Goal: Task Accomplishment & Management: Manage account settings

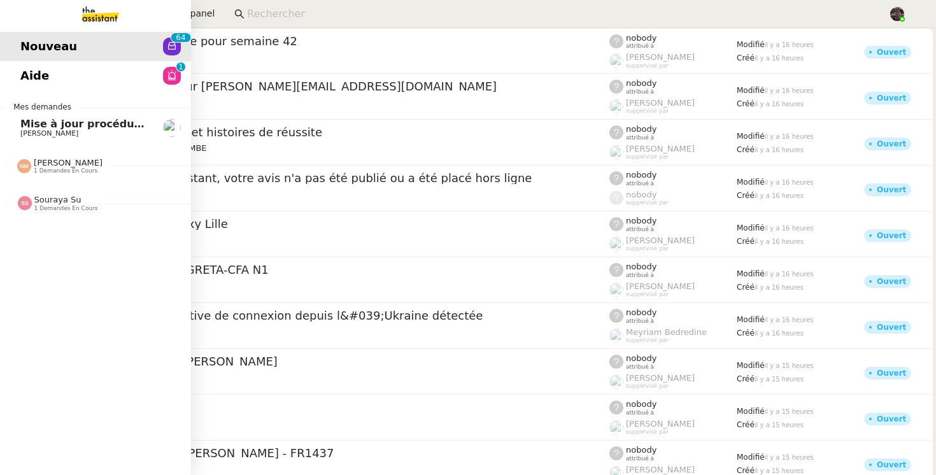
click at [24, 32] on link "Nouveau 0 1 2 3 4 5 6 7 8 9 0 1 2 3 4 5 6 7 8 9" at bounding box center [95, 46] width 191 height 29
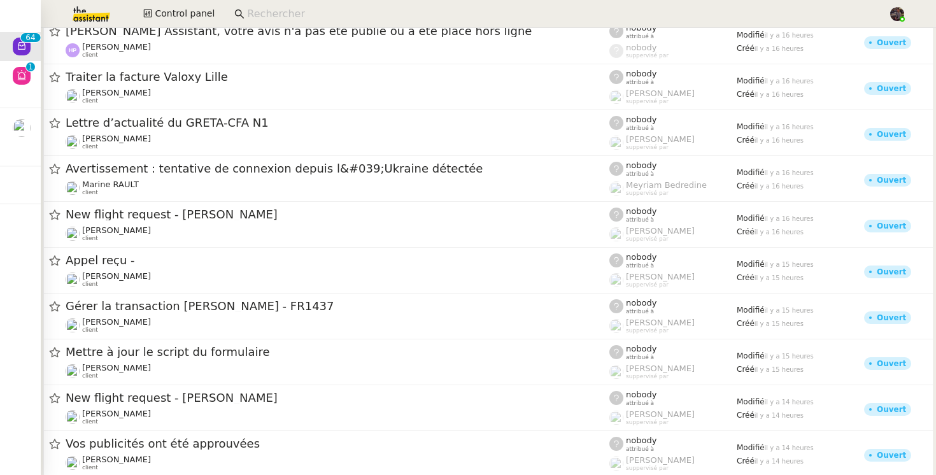
scroll to position [160, 0]
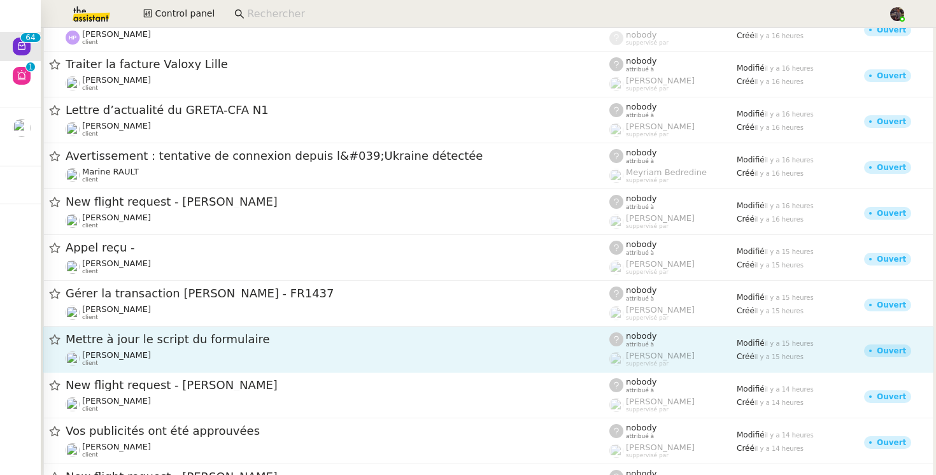
click at [155, 343] on span "Mettre à jour le script du formulaire" at bounding box center [338, 339] width 544 height 11
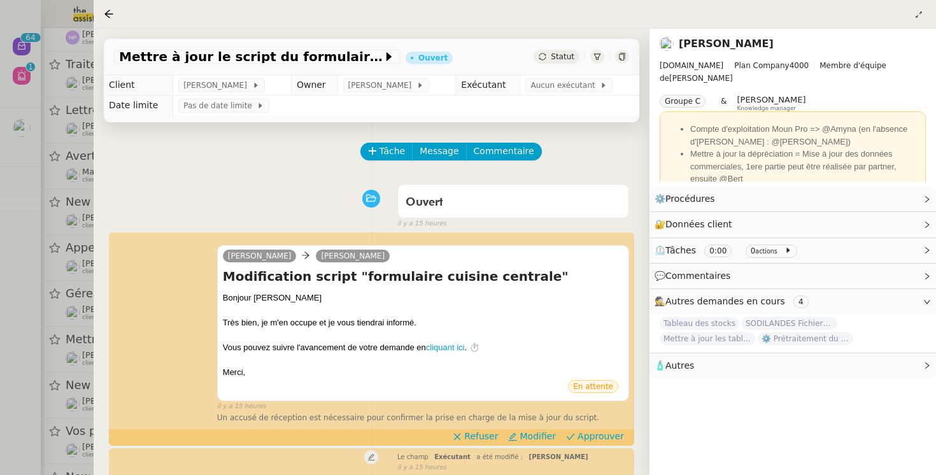
click at [32, 265] on div at bounding box center [468, 237] width 936 height 475
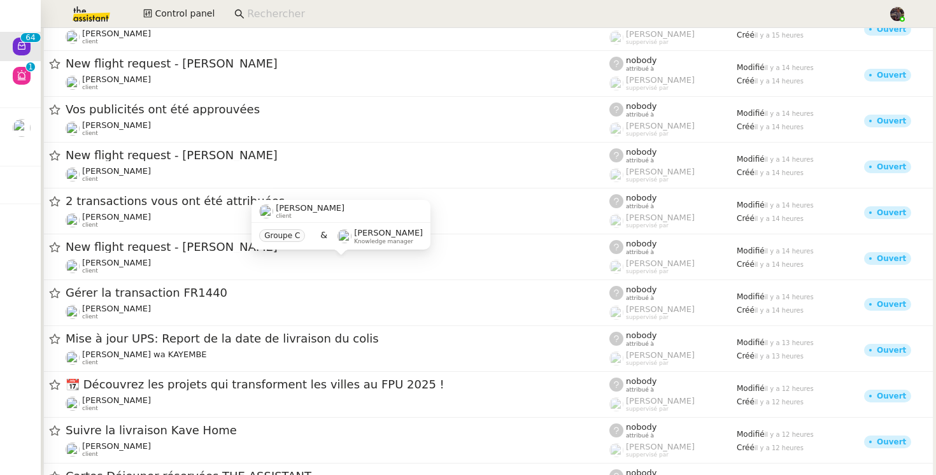
scroll to position [436, 0]
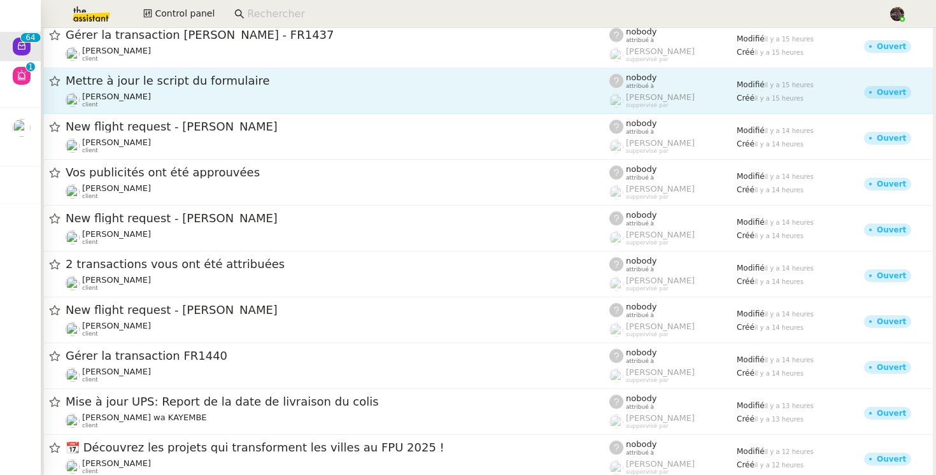
click at [153, 108] on link "Mettre à jour le script du formulaire [PERSON_NAME] client nobody attribué à [P…" at bounding box center [488, 91] width 890 height 46
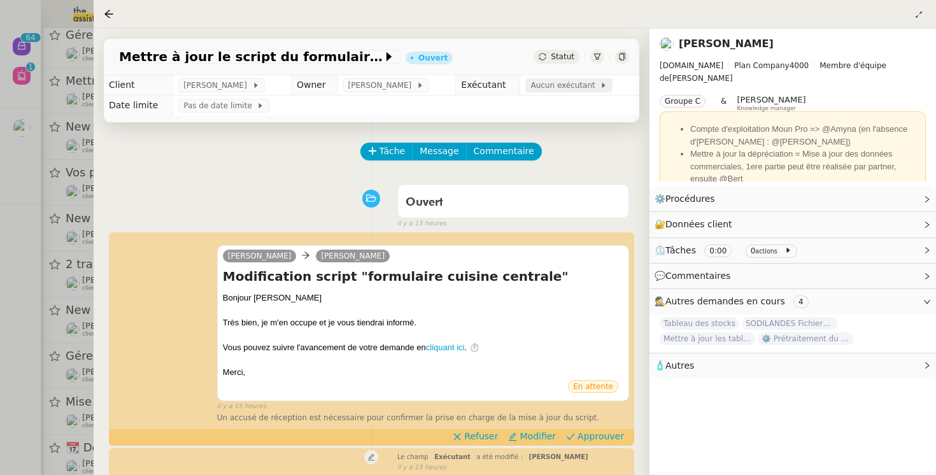
click at [561, 89] on span "Aucun exécutant" at bounding box center [564, 85] width 69 height 13
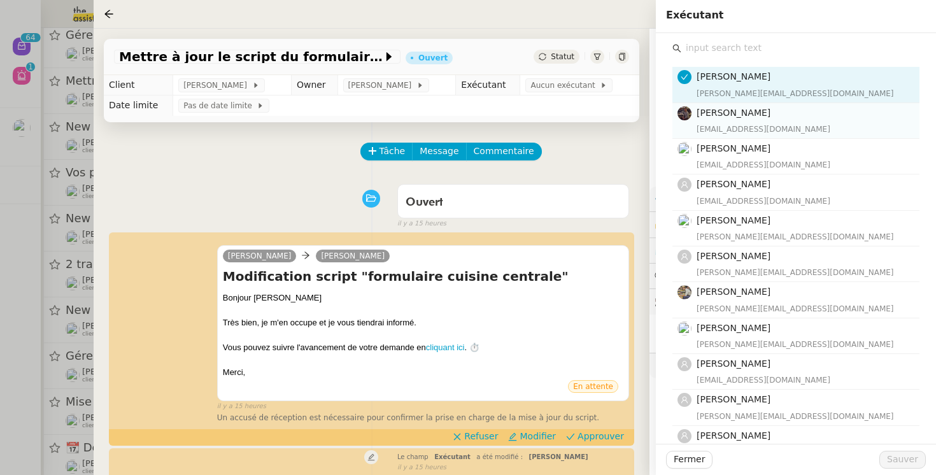
click at [737, 120] on h4 "[PERSON_NAME]" at bounding box center [804, 113] width 215 height 15
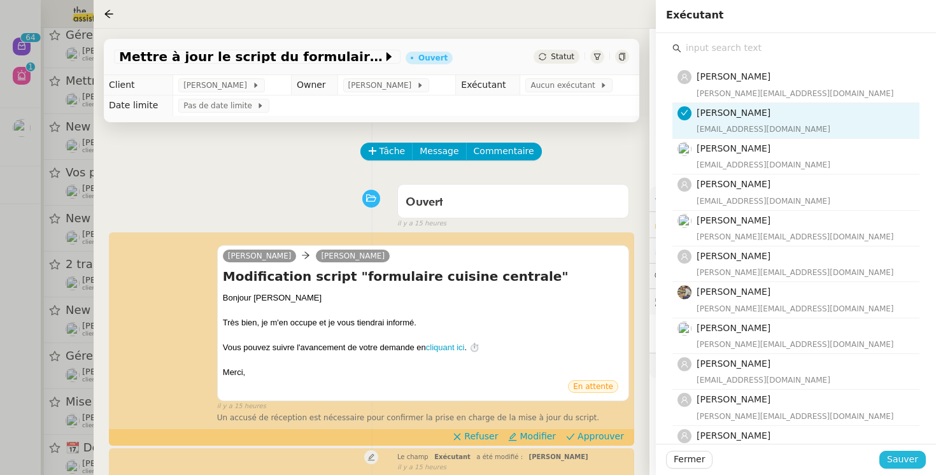
click at [904, 452] on button "Sauver" at bounding box center [902, 460] width 46 height 18
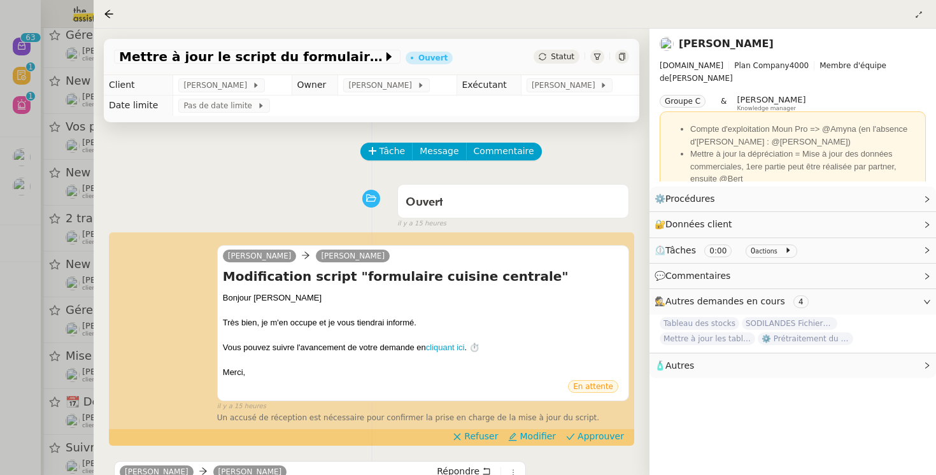
click at [34, 266] on div at bounding box center [468, 237] width 936 height 475
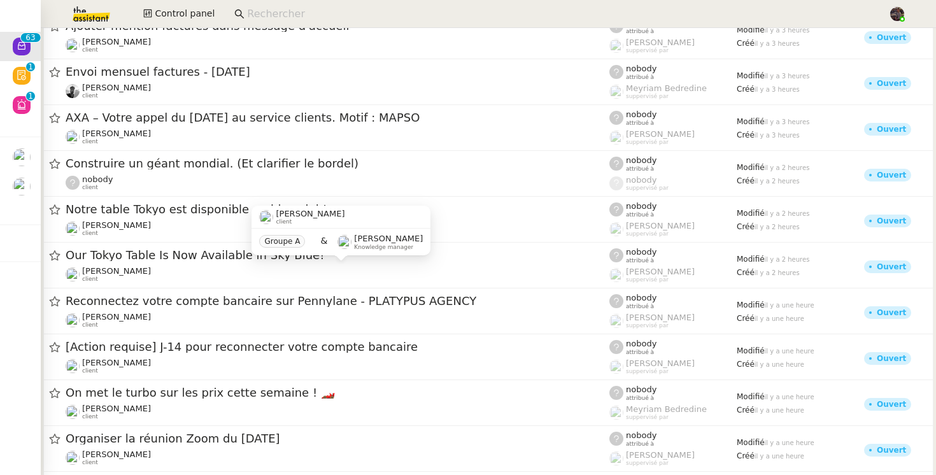
scroll to position [1457, 0]
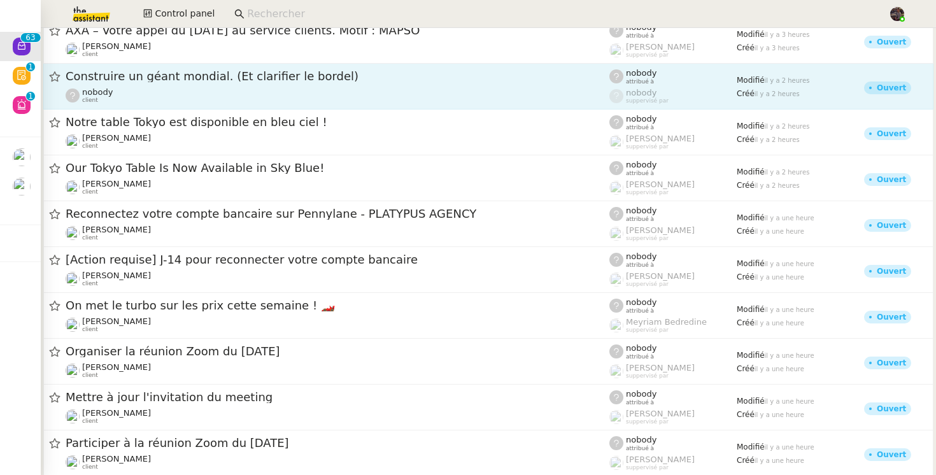
click at [179, 104] on link "Construire un géant mondial. (Et clarifier le bordel) nobody client nobody attr…" at bounding box center [488, 87] width 890 height 46
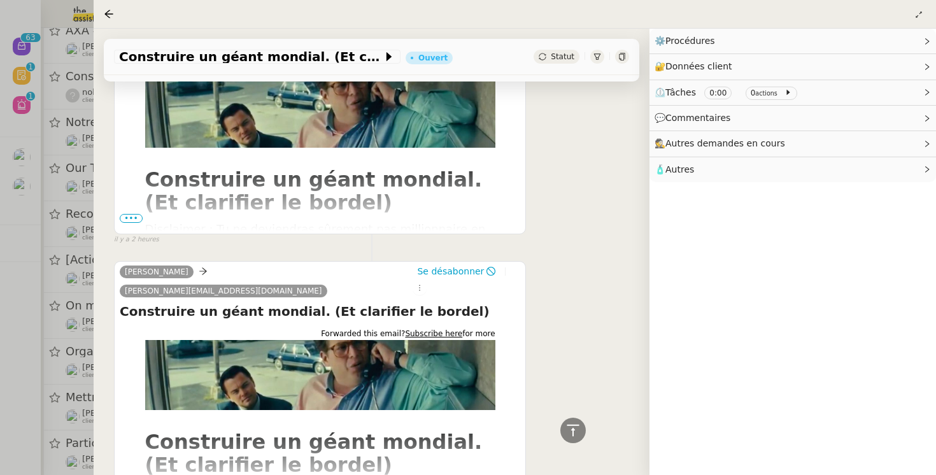
scroll to position [568, 0]
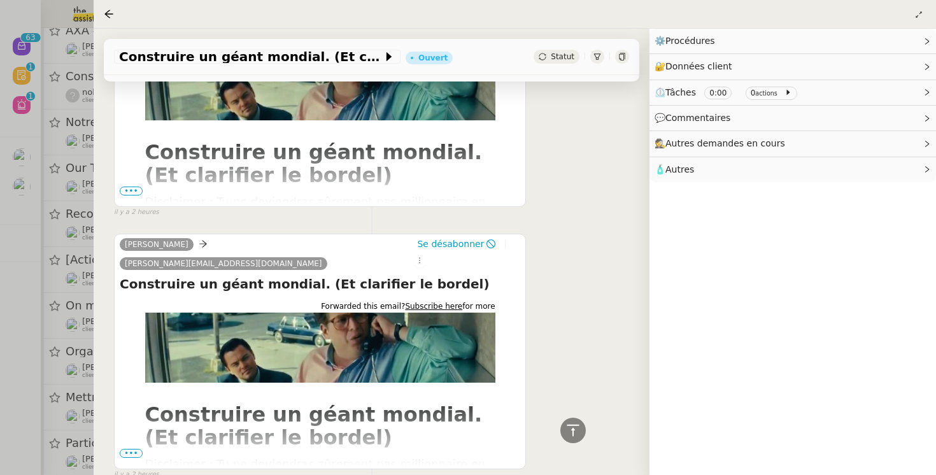
click at [33, 310] on div at bounding box center [468, 237] width 936 height 475
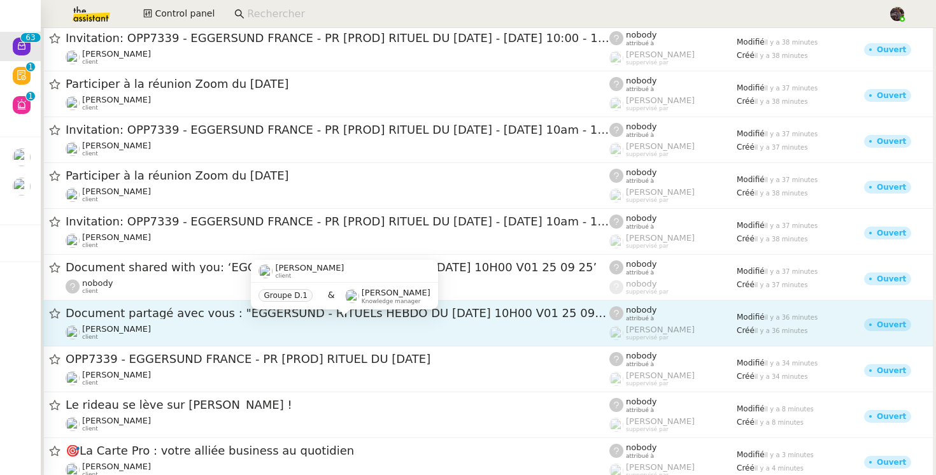
scroll to position [2602, 0]
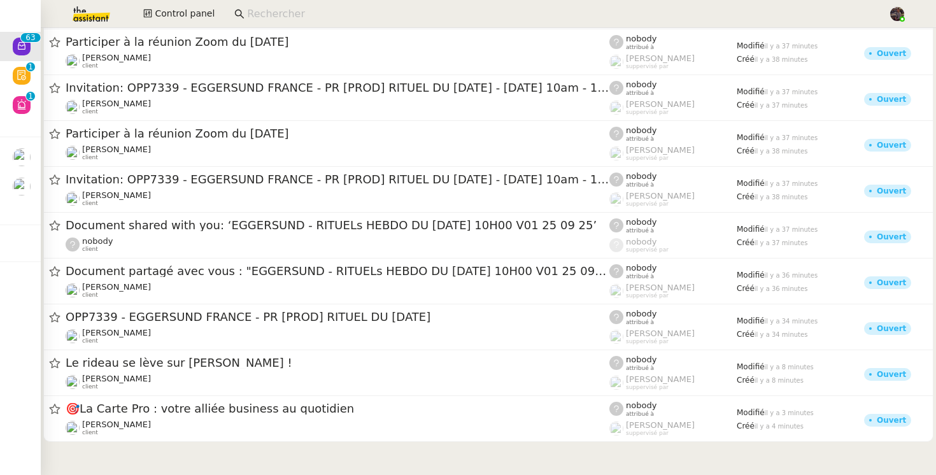
click at [308, 17] on input at bounding box center [561, 14] width 629 height 17
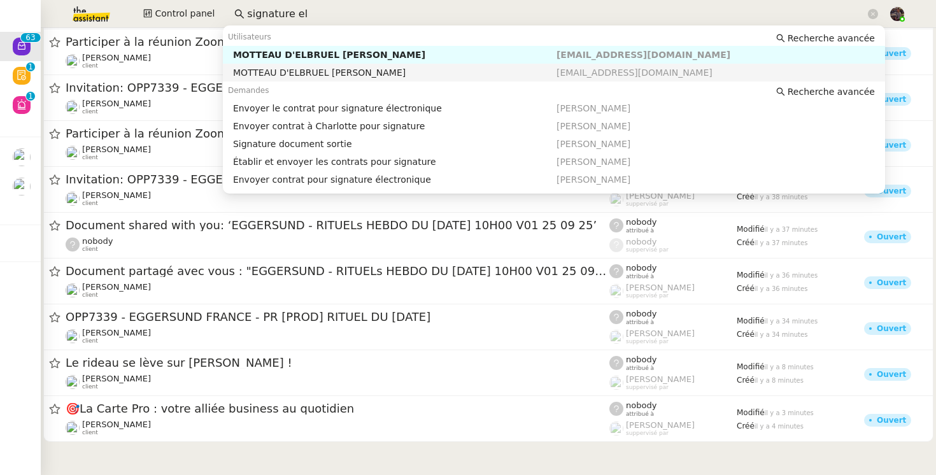
scroll to position [122, 0]
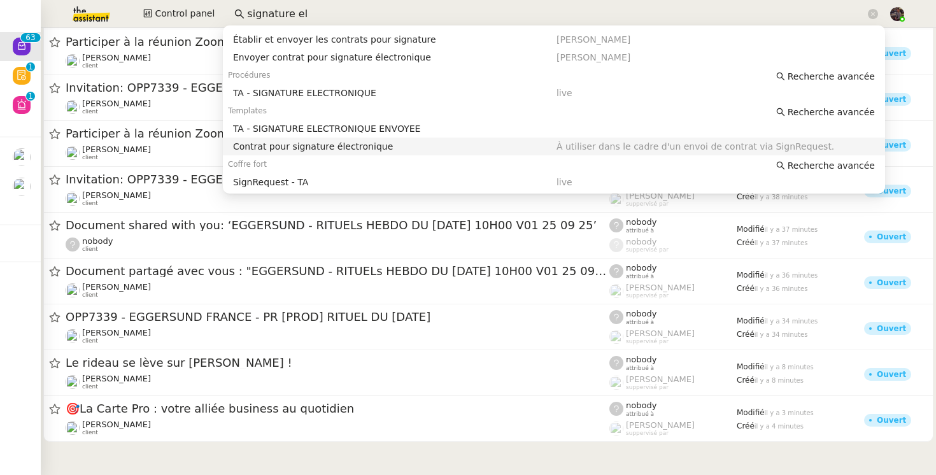
click at [338, 145] on div "Contrat pour signature électronique" at bounding box center [395, 146] width 324 height 11
type input "signature el"
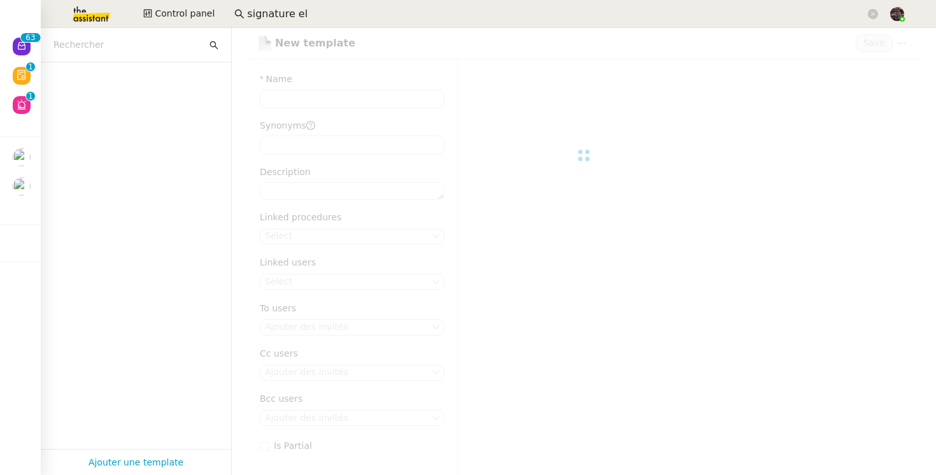
type input "Contrat pour signature électronique"
type input "contrat,envoi,signature"
type textarea "À utiliser dans le cadre d'un envoi de contrat via SignRequest."
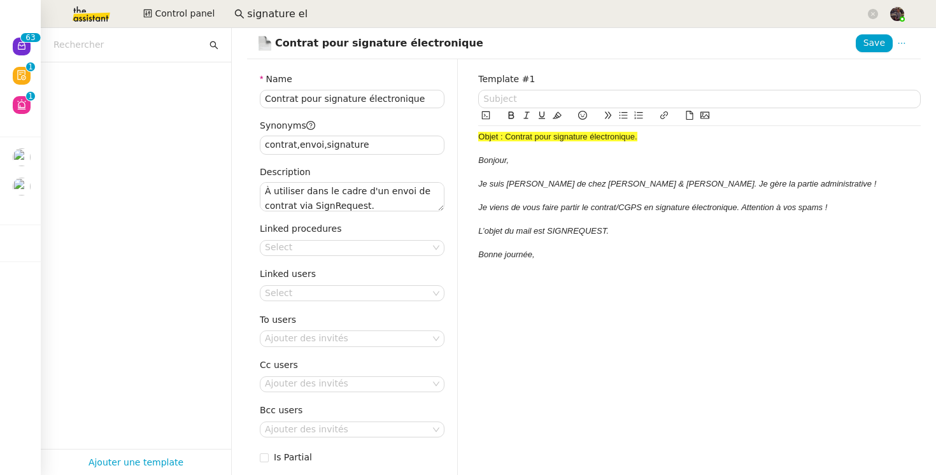
click at [294, 11] on input "signature el" at bounding box center [556, 14] width 618 height 17
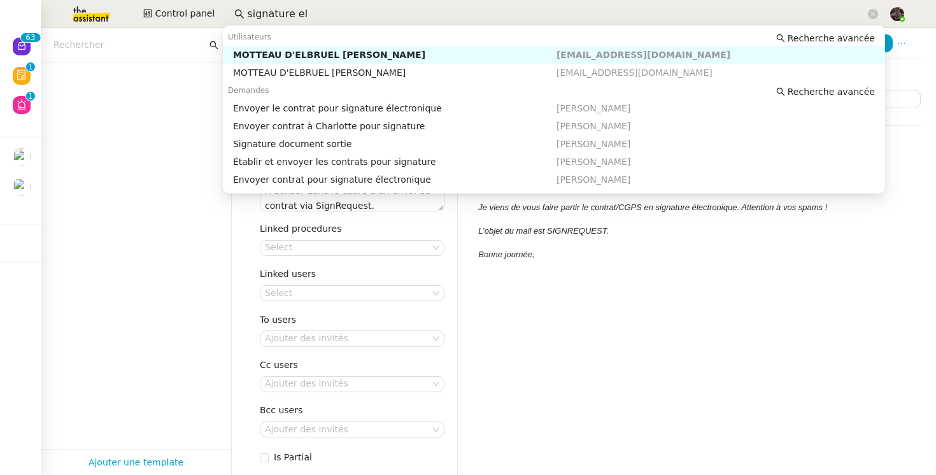
click at [294, 11] on input "signature el" at bounding box center [556, 14] width 618 height 17
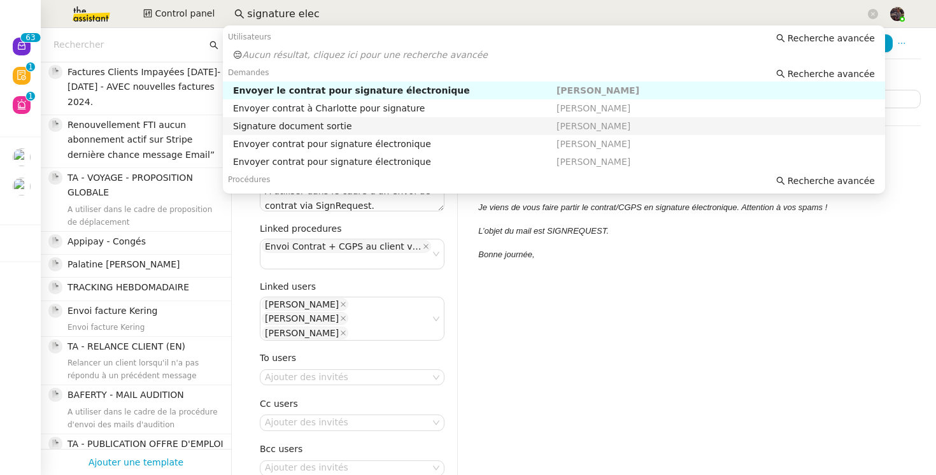
scroll to position [104, 0]
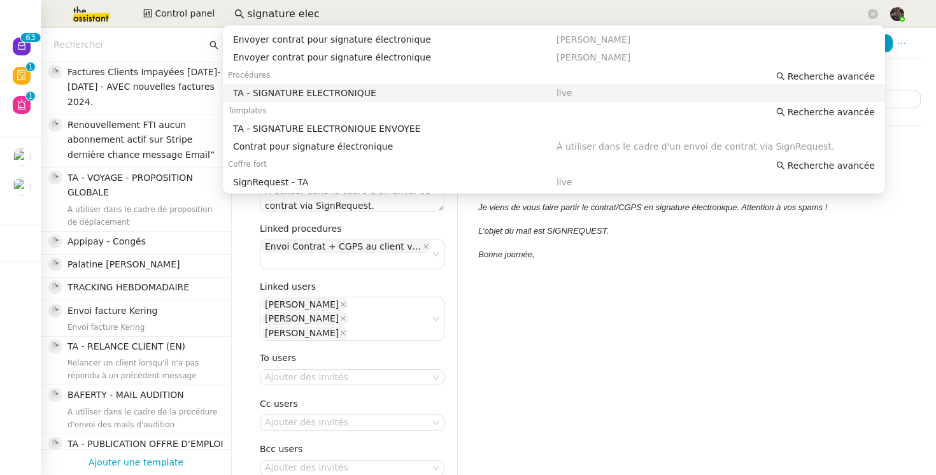
click at [304, 92] on div "TA - SIGNATURE ELECTRONIQUE" at bounding box center [395, 92] width 324 height 11
type input "signature elec"
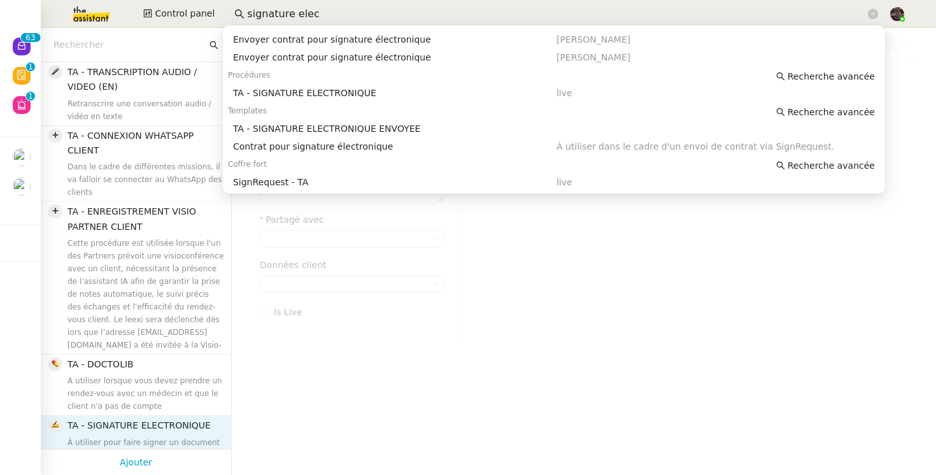
type input "TA - SIGNATURE ELECTRONIQUE"
type input "signrequest, signature, document"
type textarea "À utiliser pour faire signer un document via signature électronique"
checkbox input "true"
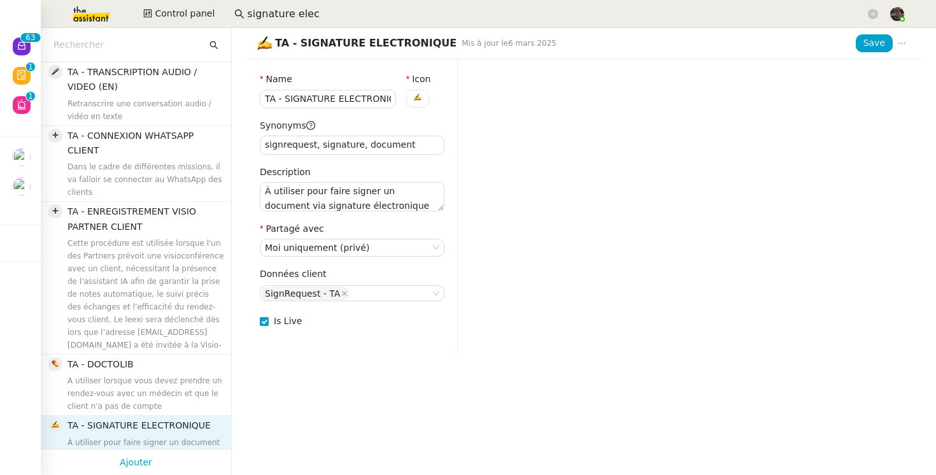
click at [700, 192] on div at bounding box center [699, 206] width 443 height 268
click at [550, 111] on div at bounding box center [699, 206] width 443 height 268
click at [294, 99] on input "TA - SIGNATURE ELECTRONIQUE" at bounding box center [328, 99] width 136 height 18
click at [494, 83] on div at bounding box center [699, 206] width 443 height 268
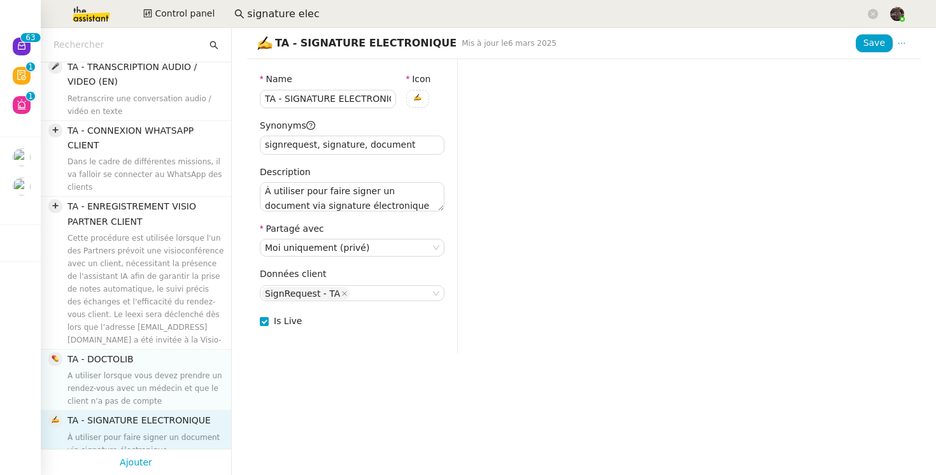
click at [139, 372] on span "A utiliser lorsque vous devez prendre un rendez-vous avec un médecin et que le …" at bounding box center [145, 389] width 155 height 34
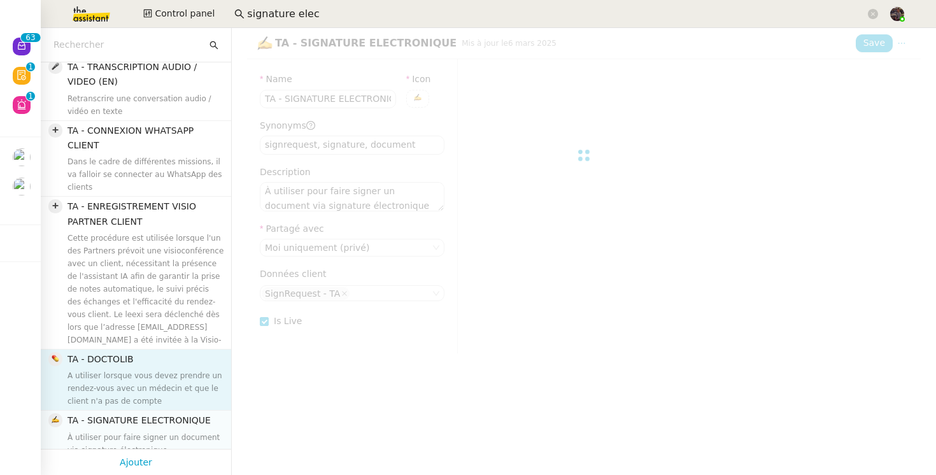
type input "TA - DOCTOLIB"
type input "docteur, rendez-vous, médecin, doctolib, consultation"
type textarea "A utiliser lorsque vous devez prendre un rendez-vous avec un médecin et que le …"
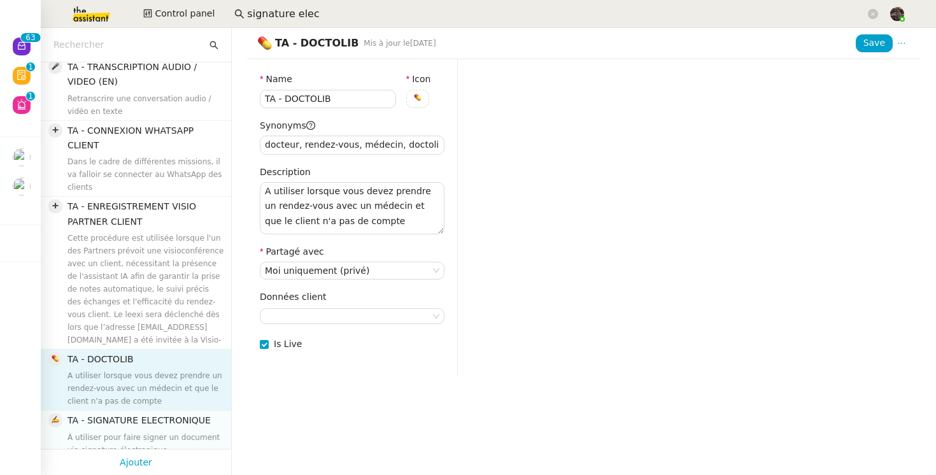
click at [139, 433] on span "À utiliser pour faire signer un document via signature électronique" at bounding box center [144, 444] width 152 height 22
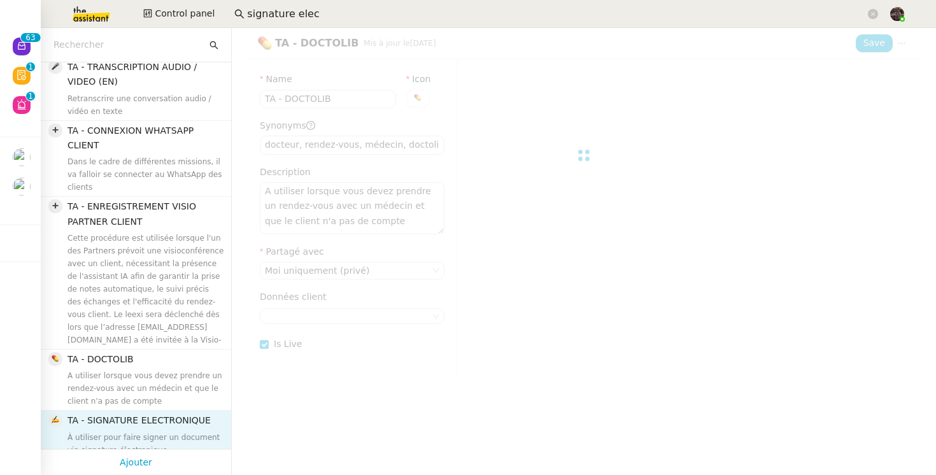
type input "TA - SIGNATURE ELECTRONIQUE"
type input "signrequest, signature, document"
type textarea "À utiliser pour faire signer un document via signature électronique"
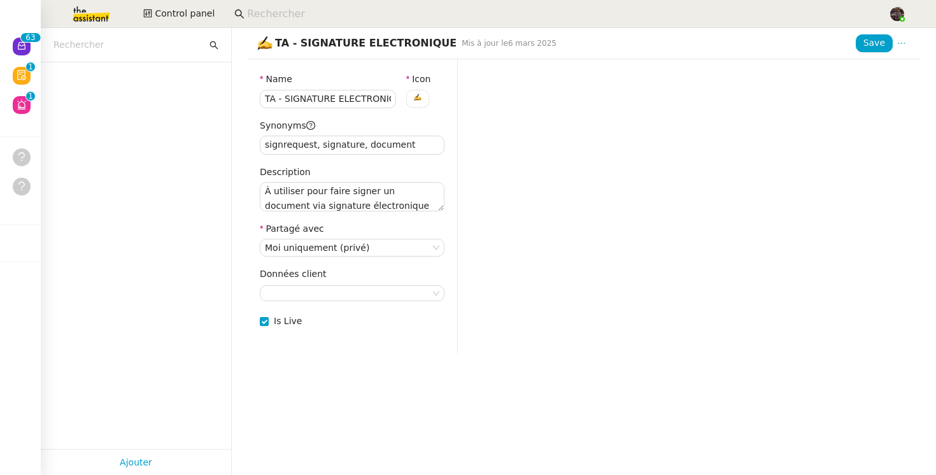
click at [509, 102] on div at bounding box center [699, 206] width 443 height 268
click at [659, 210] on div at bounding box center [699, 206] width 443 height 268
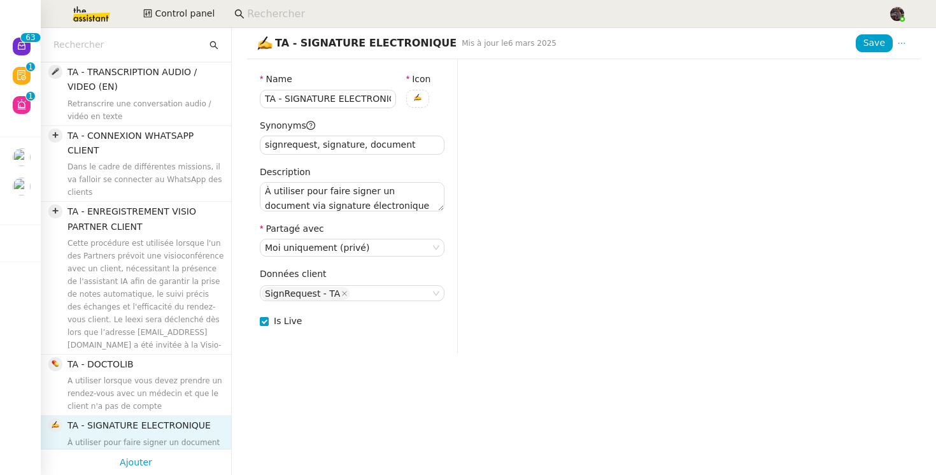
drag, startPoint x: 552, startPoint y: 124, endPoint x: 506, endPoint y: 159, distance: 57.8
click at [506, 159] on div at bounding box center [699, 206] width 443 height 268
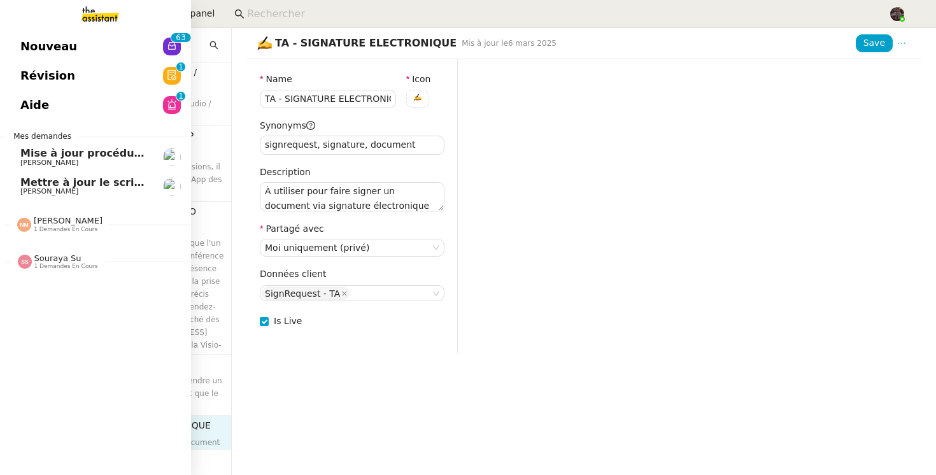
click at [105, 21] on img at bounding box center [90, 14] width 99 height 28
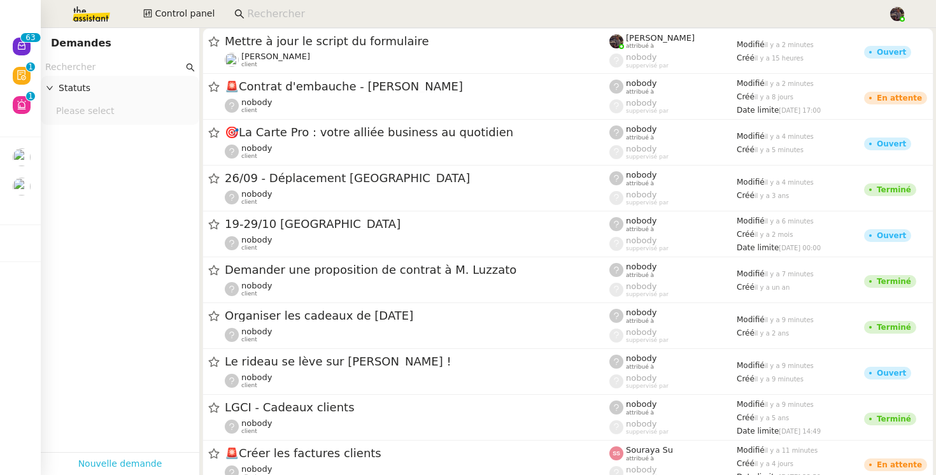
click at [143, 463] on link "Nouvelle demande" at bounding box center [120, 464] width 84 height 15
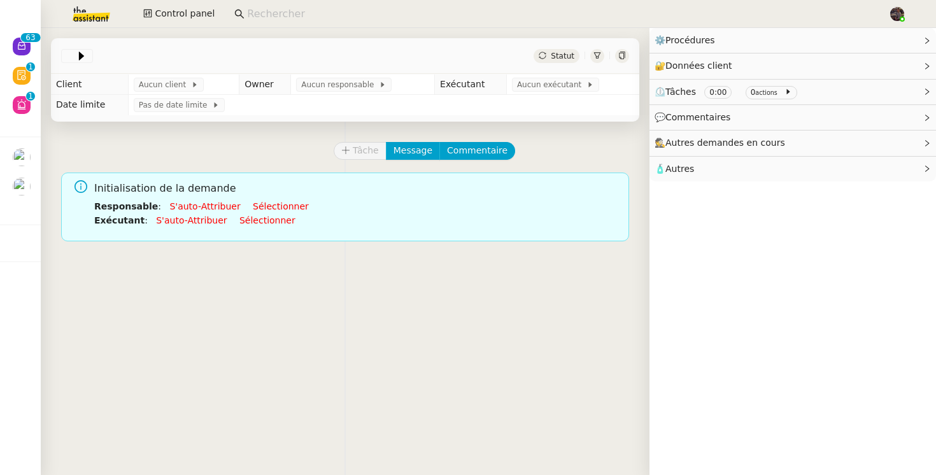
click at [196, 203] on link "S'auto-attribuer" at bounding box center [204, 206] width 71 height 10
click at [196, 215] on li "Exécutant : S'auto-attribuer Sélectionner" at bounding box center [356, 220] width 525 height 14
click at [196, 219] on link "S'auto-attribuer" at bounding box center [191, 220] width 71 height 10
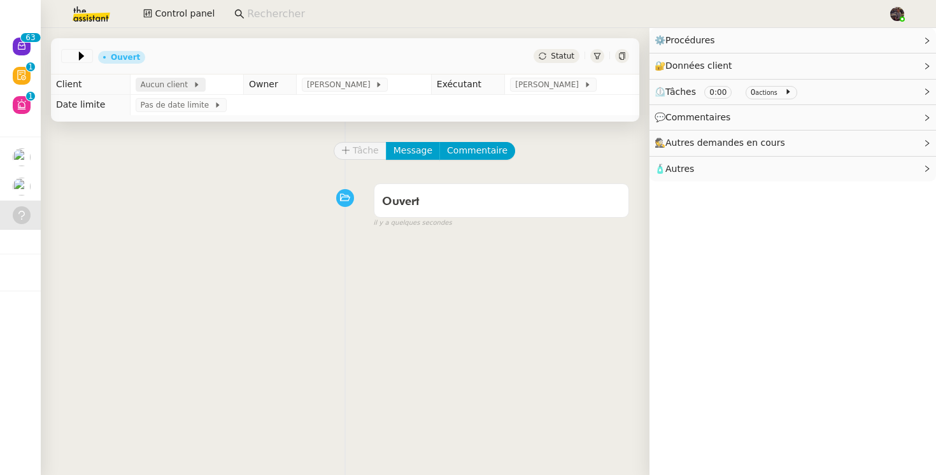
click at [170, 83] on span "Aucun client" at bounding box center [167, 84] width 52 height 13
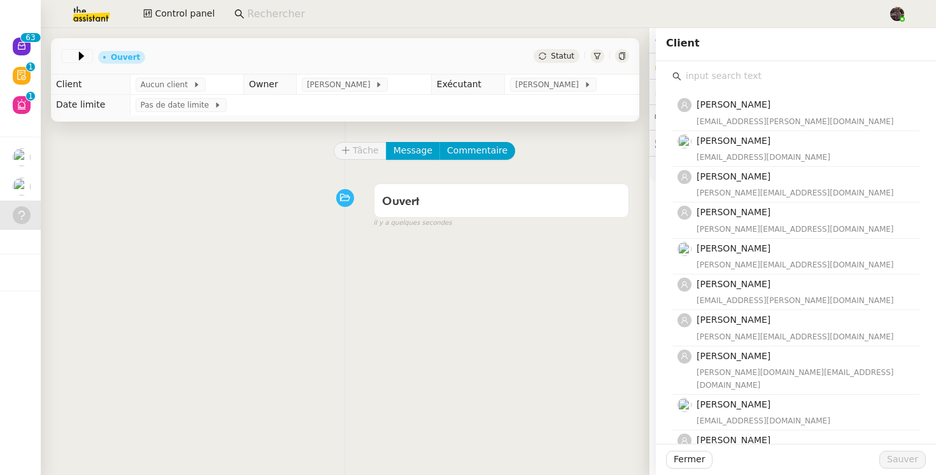
click at [701, 73] on input "text" at bounding box center [800, 76] width 238 height 17
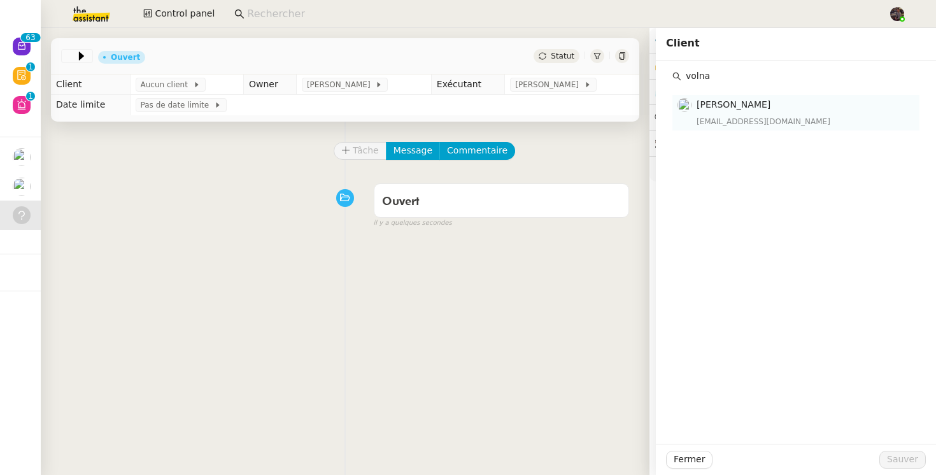
type input "volna"
click at [732, 114] on div "Volna Zylberberg volna.zylberberg@gmail.com" at bounding box center [804, 112] width 215 height 30
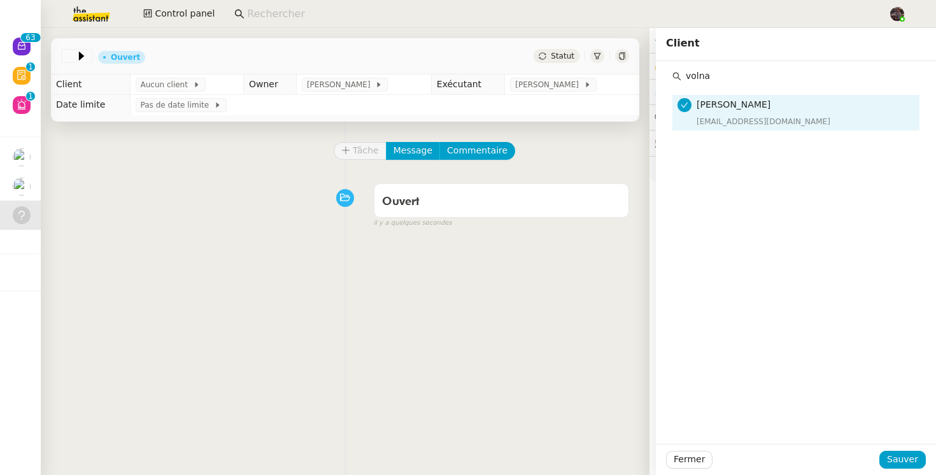
click at [906, 472] on div "Fermer Sauver" at bounding box center [796, 459] width 280 height 31
click at [911, 461] on span "Sauver" at bounding box center [902, 459] width 31 height 15
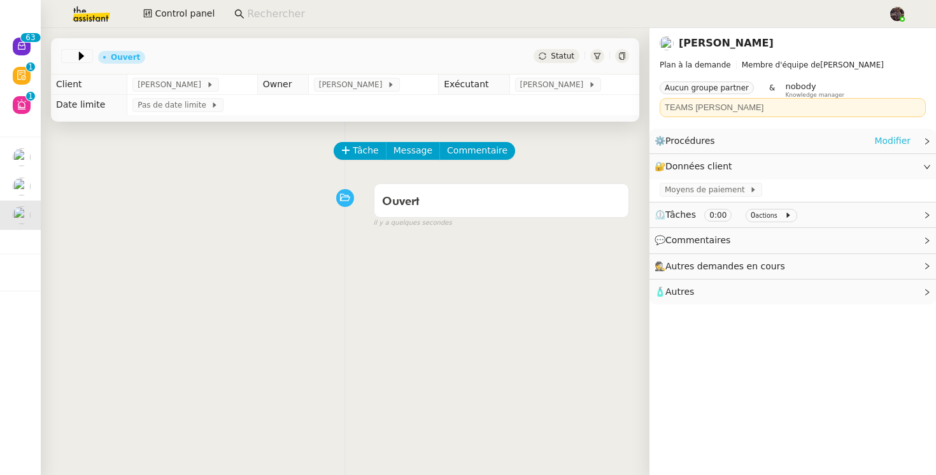
click at [877, 139] on link "Modifier" at bounding box center [892, 141] width 36 height 15
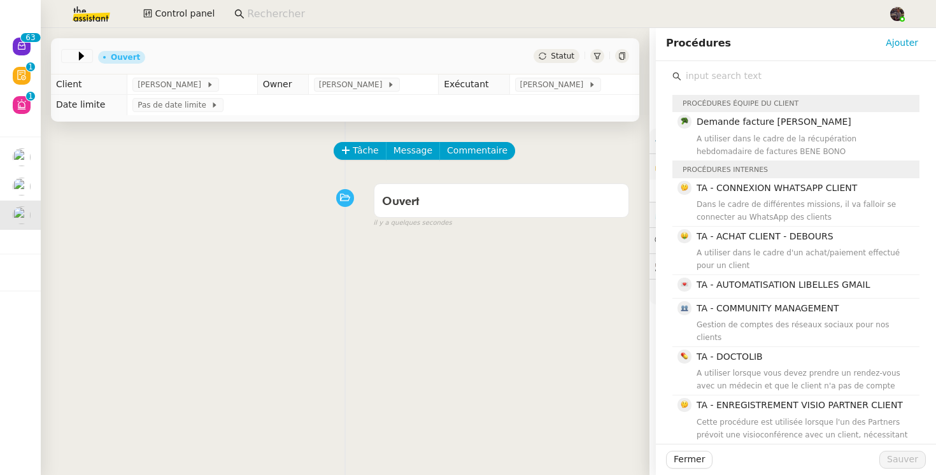
click at [741, 76] on input "text" at bounding box center [800, 76] width 238 height 17
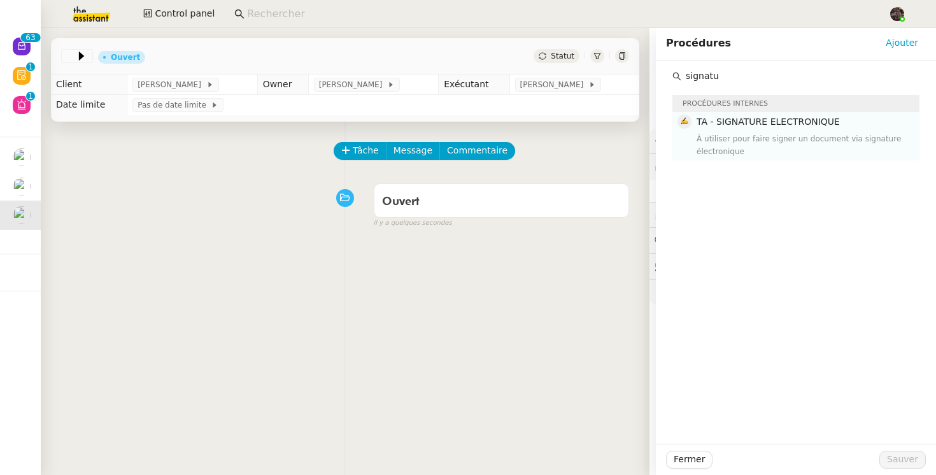
type input "signatu"
click at [823, 135] on div "À utiliser pour faire signer un document via signature électronique" at bounding box center [804, 144] width 215 height 25
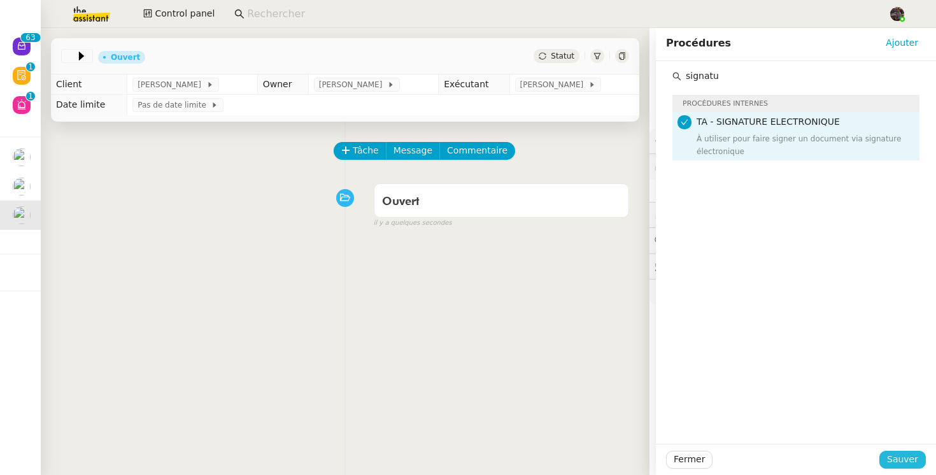
click at [910, 454] on span "Sauver" at bounding box center [902, 459] width 31 height 15
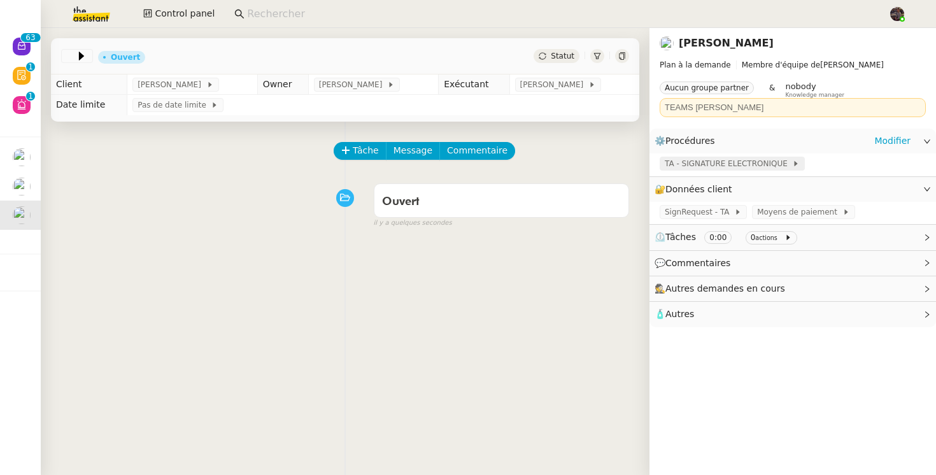
click at [708, 166] on span "TA - SIGNATURE ELECTRONIQUE" at bounding box center [728, 163] width 127 height 13
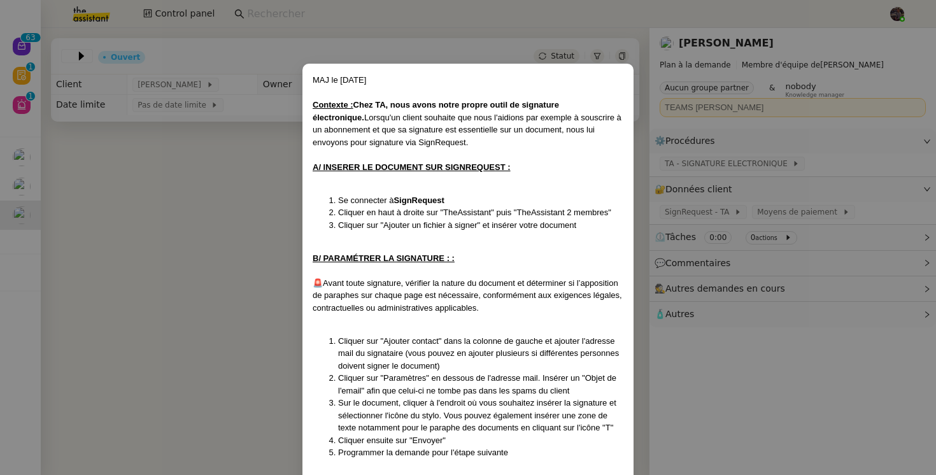
click at [671, 229] on nz-modal-container "MAJ le 6/03/24 Contexte : Chez TA, nous avons notre propre outil de signature é…" at bounding box center [468, 237] width 936 height 475
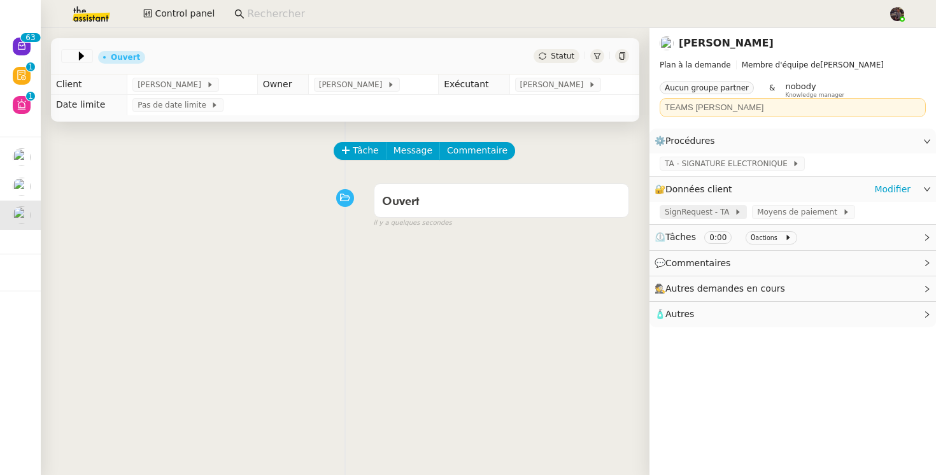
click at [713, 212] on span "SignRequest - TA" at bounding box center [699, 212] width 69 height 13
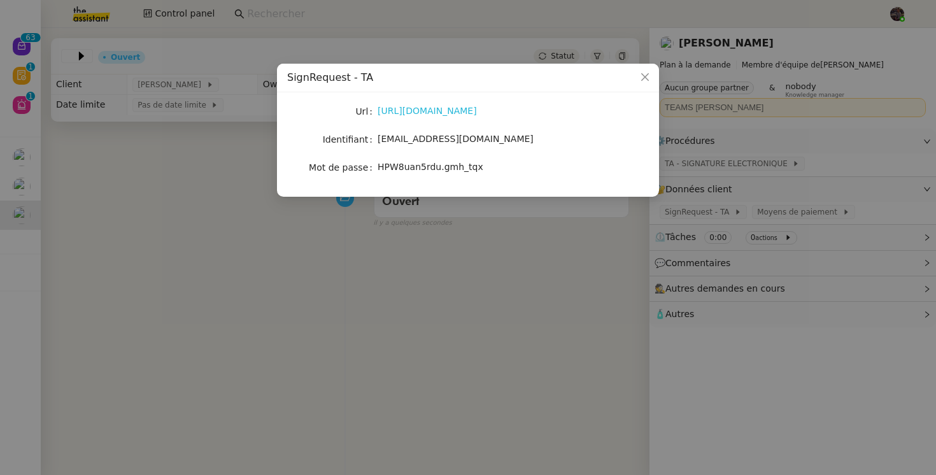
click at [434, 110] on link "https://signrequest.com/#/" at bounding box center [427, 111] width 99 height 10
click at [422, 128] on div "Url https://signrequest.com/#/ Identifiant account@team.theassistant.com Mot de…" at bounding box center [468, 140] width 362 height 74
click at [422, 141] on span "account@team.theassistant.com" at bounding box center [456, 139] width 156 height 10
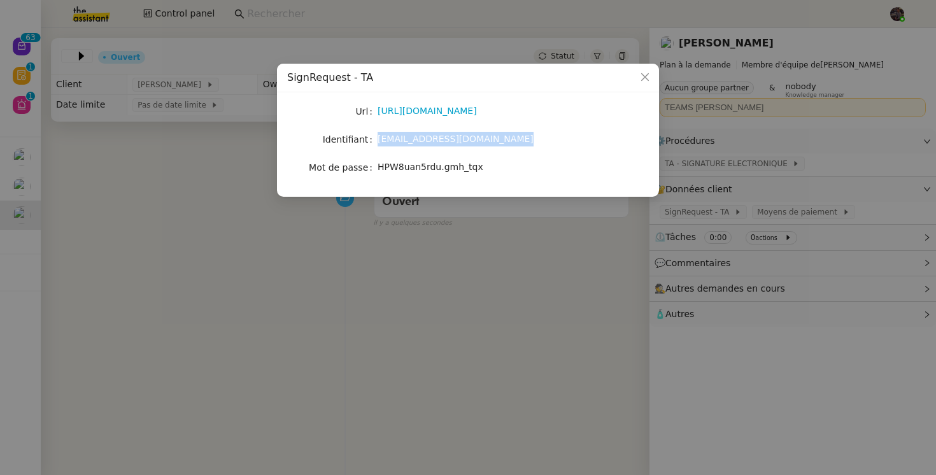
click at [422, 141] on span "account@team.theassistant.com" at bounding box center [456, 139] width 156 height 10
copy span "account@team.theassistant.com"
click at [435, 169] on span "HPW8uan5rdu.gmh_tqx" at bounding box center [431, 167] width 106 height 10
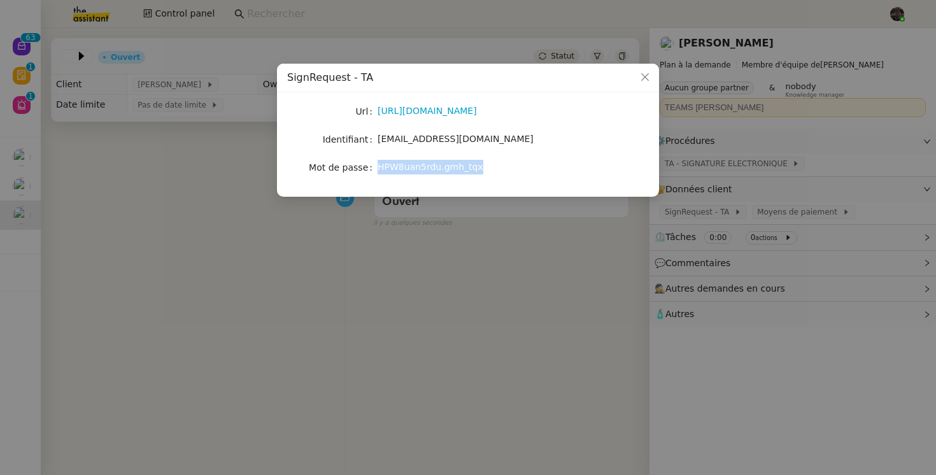
copy span "HPW8uan5rdu.gmh_tqx"
click at [253, 285] on nz-modal-container "SignRequest - TA Url https://signrequest.com/#/ Identifiant account@team.theass…" at bounding box center [468, 237] width 936 height 475
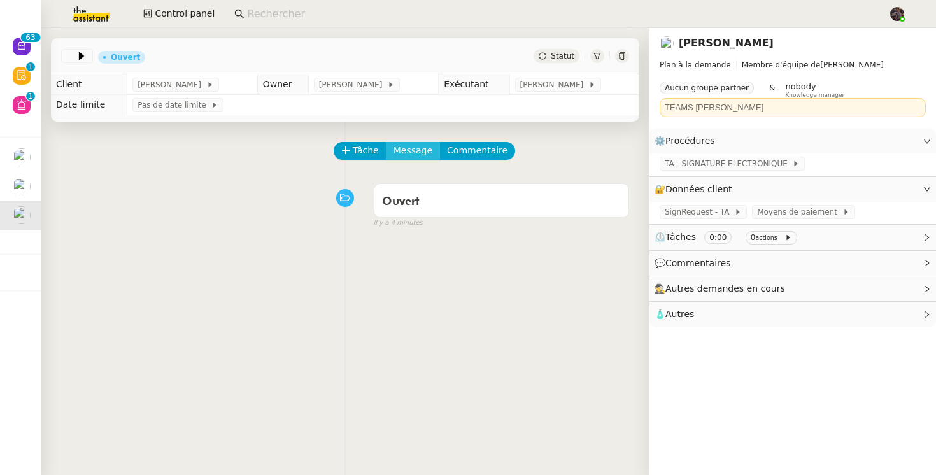
click at [408, 144] on span "Message" at bounding box center [413, 150] width 39 height 15
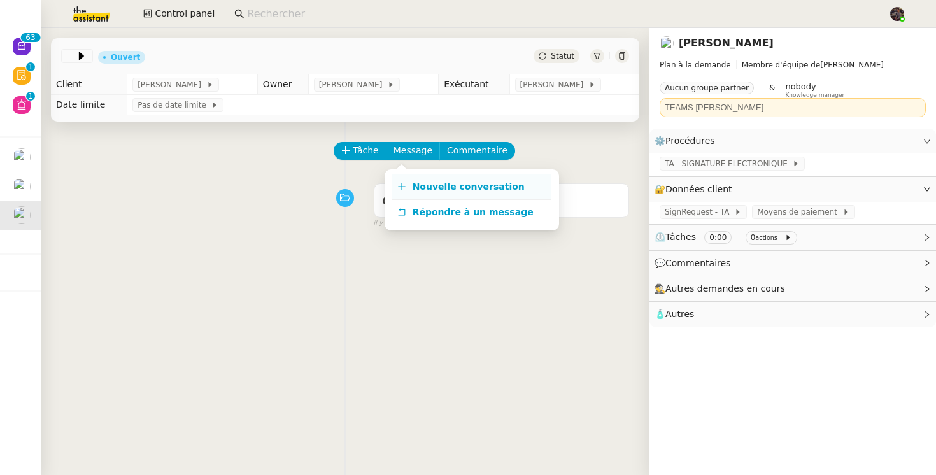
click at [434, 184] on span "Nouvelle conversation" at bounding box center [469, 187] width 112 height 10
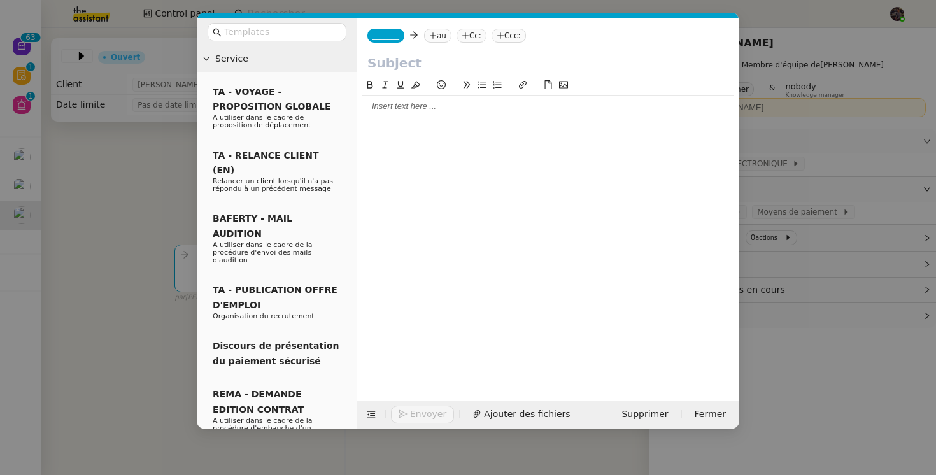
click at [77, 55] on nz-modal-container "Service TA - VOYAGE - PROPOSITION GLOBALE A utiliser dans le cadre de propositi…" at bounding box center [468, 237] width 936 height 475
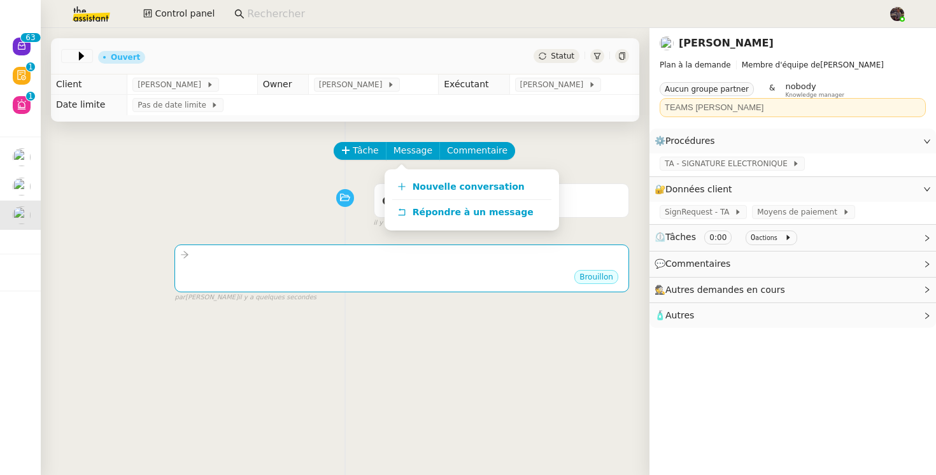
click at [79, 55] on icon at bounding box center [81, 56] width 5 height 9
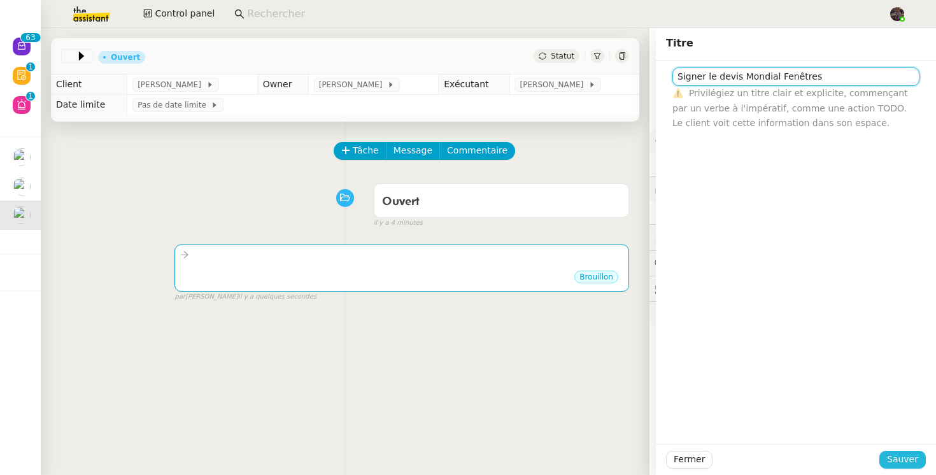
type input "Signer le devis Mondial Fenêtres"
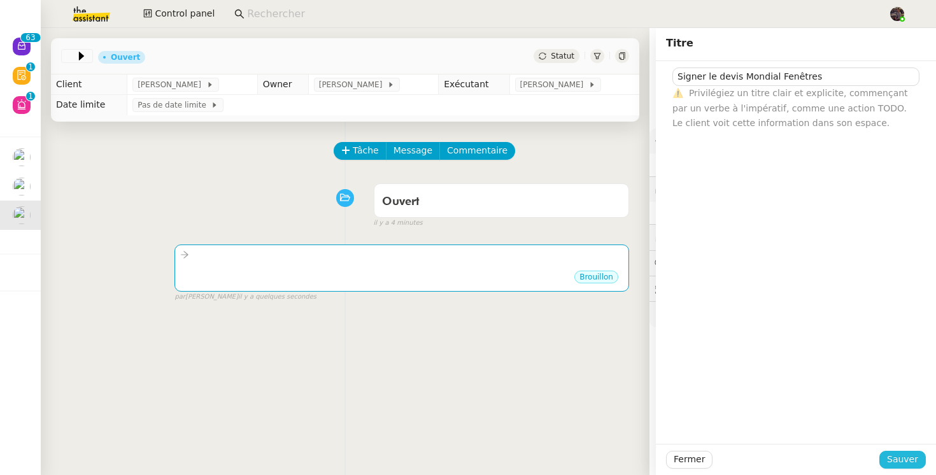
click at [909, 457] on span "Sauver" at bounding box center [902, 459] width 31 height 15
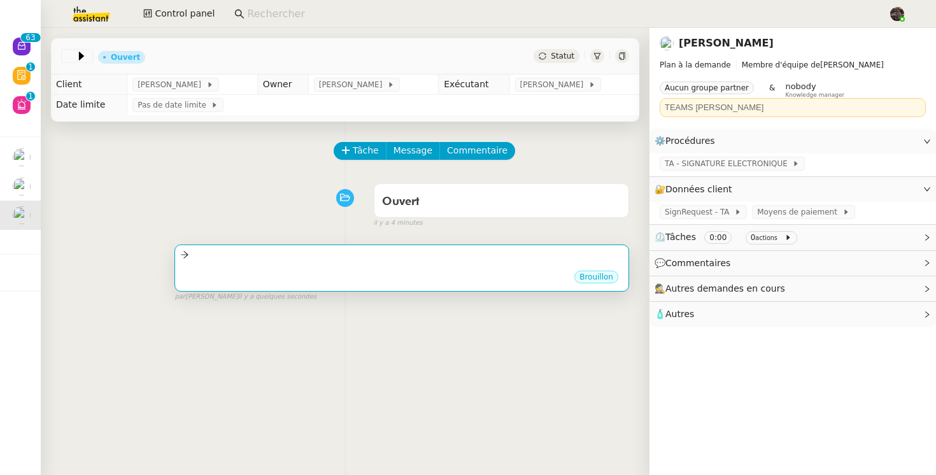
click at [399, 283] on div "Brouillon" at bounding box center [401, 278] width 443 height 19
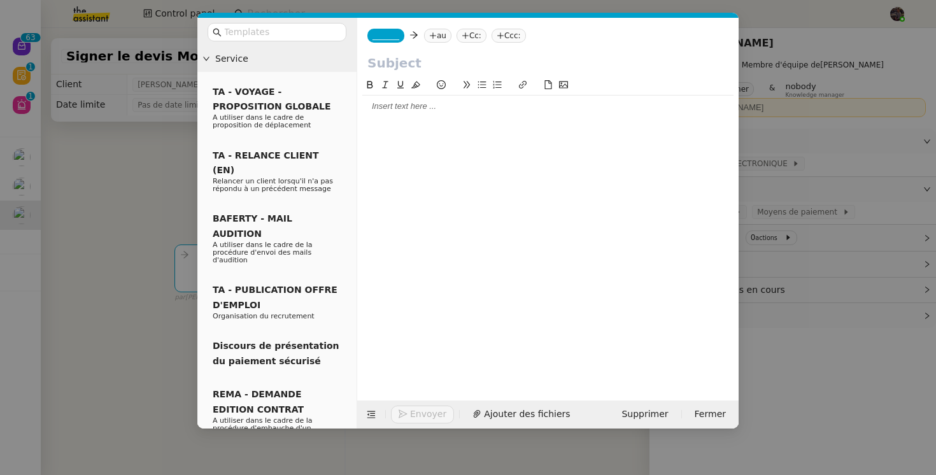
click at [395, 31] on span "_______" at bounding box center [386, 35] width 27 height 9
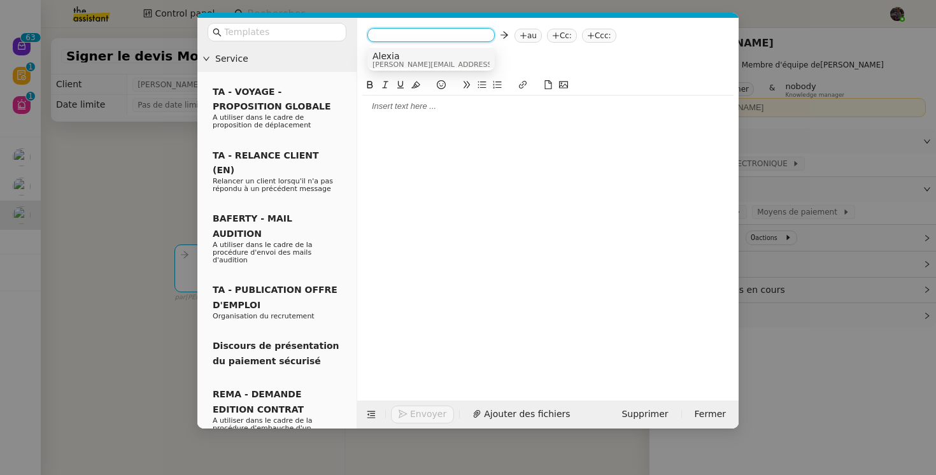
click at [395, 53] on span "Alexia" at bounding box center [463, 56] width 181 height 10
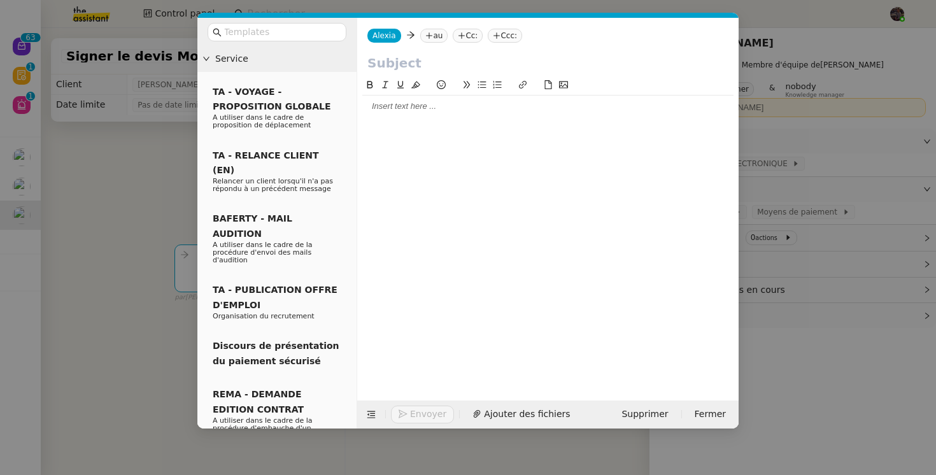
click at [425, 38] on icon at bounding box center [429, 36] width 8 height 8
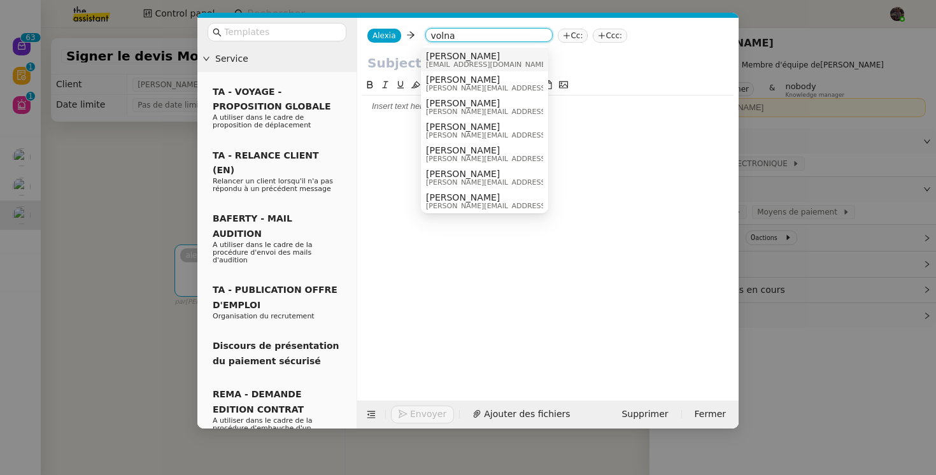
type input "volna"
click at [450, 61] on span "volna.zylberberg@gmail.com" at bounding box center [487, 64] width 122 height 7
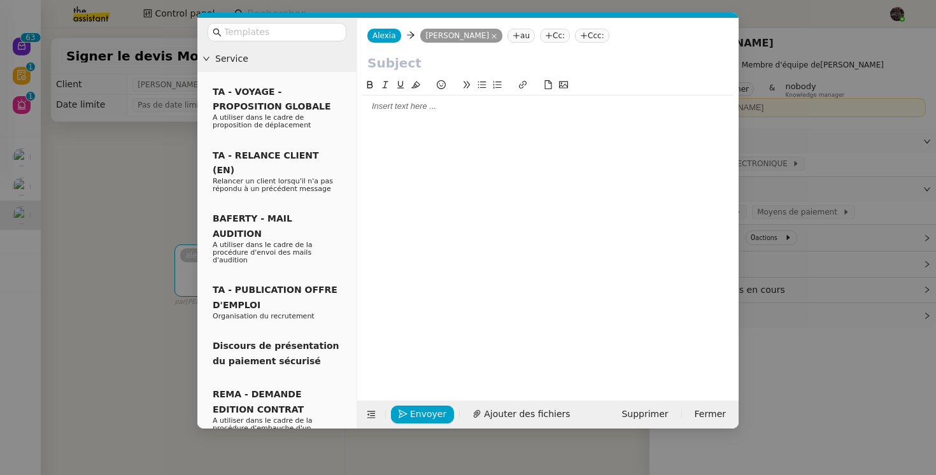
click at [439, 63] on input "text" at bounding box center [547, 62] width 361 height 19
type input "Devis Mondial Fenêtres à signer"
click at [461, 108] on div at bounding box center [547, 106] width 371 height 11
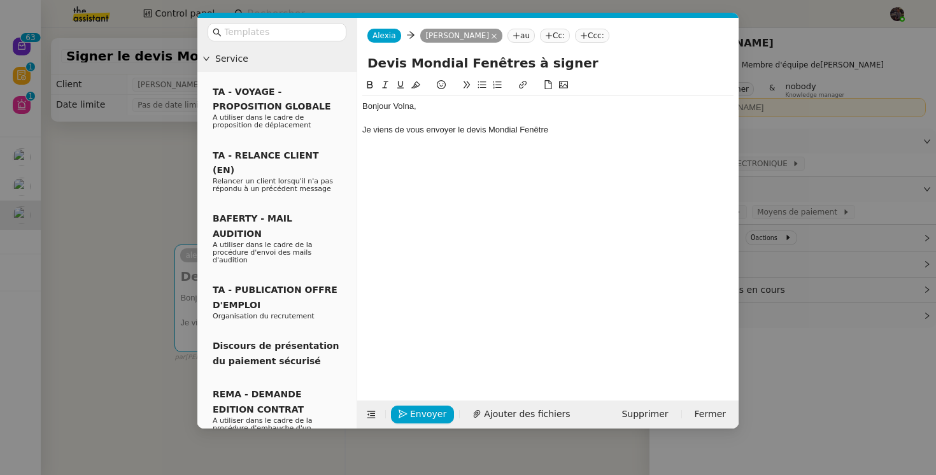
click at [380, 129] on div "Je viens de vous envoyer le devis Mondial Fenêtre" at bounding box center [547, 129] width 371 height 11
click at [265, 38] on input "text" at bounding box center [281, 32] width 115 height 15
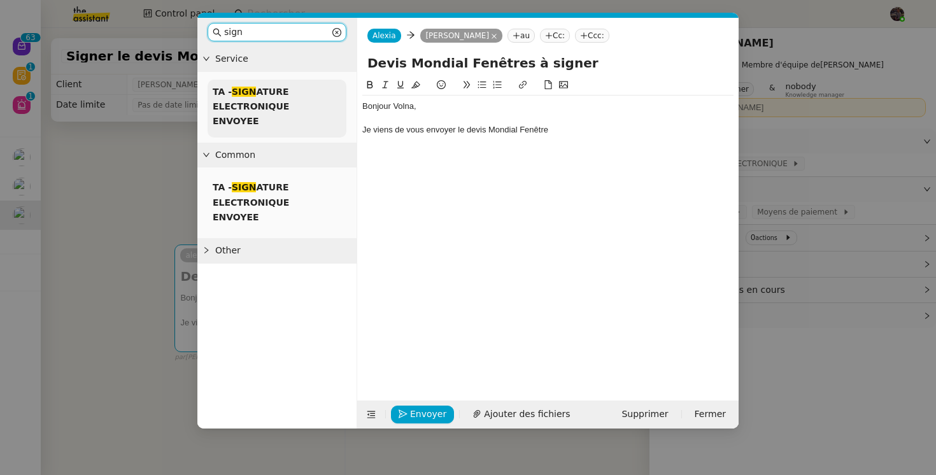
type input "sign"
click at [260, 96] on span "TA - SIGN ATURE ELECTRONIQUE ENVOYEE" at bounding box center [251, 107] width 76 height 40
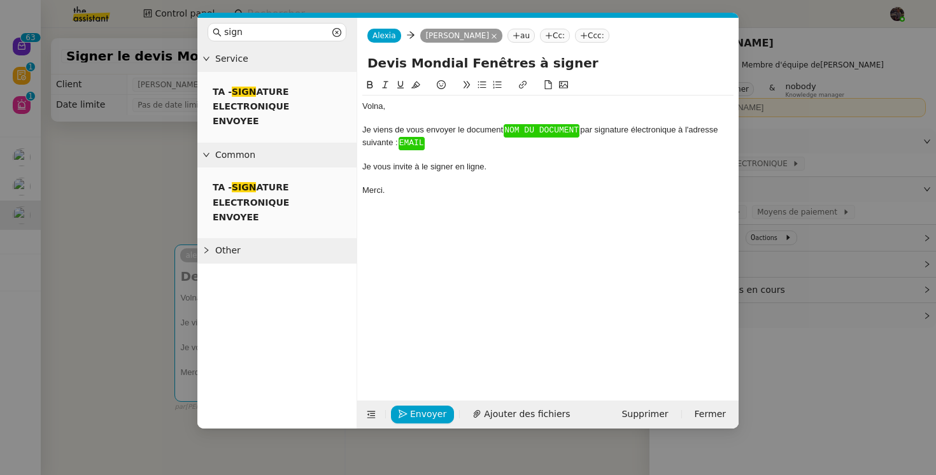
click at [364, 109] on div "﻿Volna﻿," at bounding box center [547, 106] width 371 height 11
click at [466, 140] on div "Je viens de vous envoyer le document ﻿ NOM DU DOCUMENT ﻿ par signature électron…" at bounding box center [547, 136] width 371 height 25
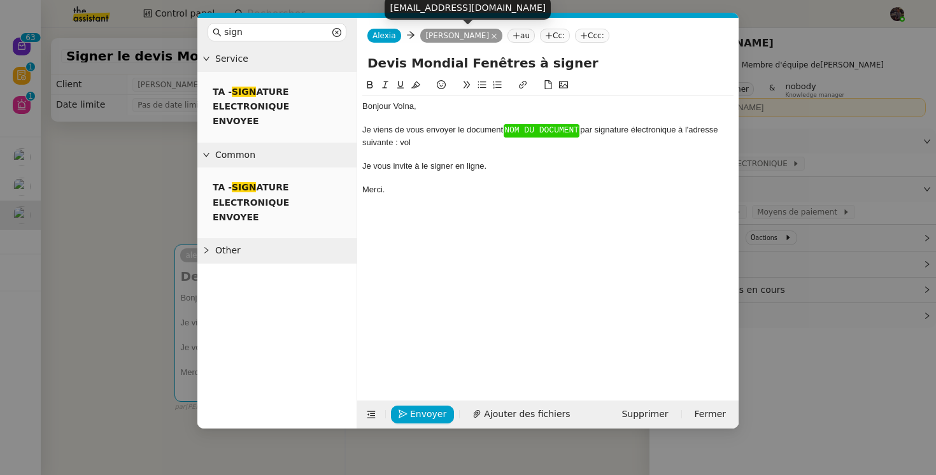
click at [441, 11] on div "volna.zylberberg@gmail.com" at bounding box center [468, 8] width 166 height 22
copy body "volna.zylberberg@gmail.com"
click at [405, 143] on div "Je viens de vous envoyer le document ﻿ NOM DU DOCUMENT ﻿ par signature électron…" at bounding box center [547, 136] width 371 height 24
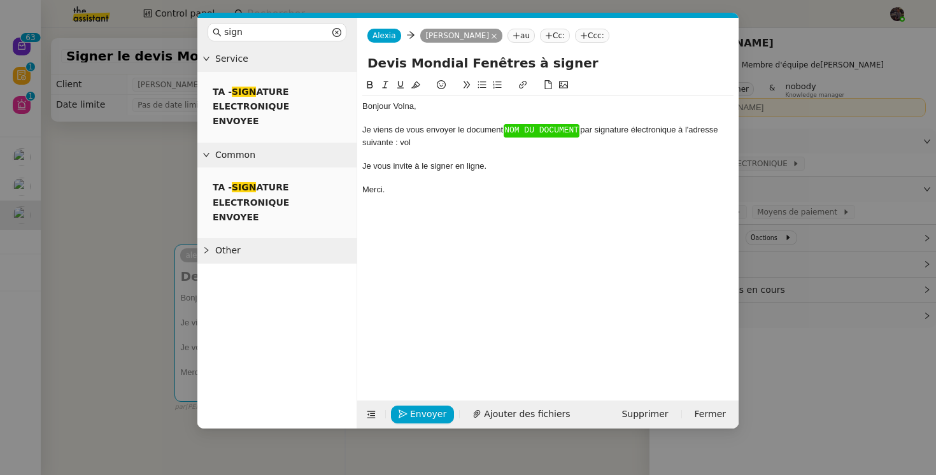
click at [405, 143] on div "Je viens de vous envoyer le document ﻿ NOM DU DOCUMENT ﻿ par signature électron…" at bounding box center [547, 136] width 371 height 24
click at [583, 131] on div "Je viens de vous envoyer le document ﻿ NOM DU DOCUMENT ﻿ par signature électron…" at bounding box center [547, 136] width 371 height 24
click at [590, 172] on div at bounding box center [547, 176] width 371 height 11
click at [371, 193] on div "Merci." at bounding box center [547, 188] width 371 height 11
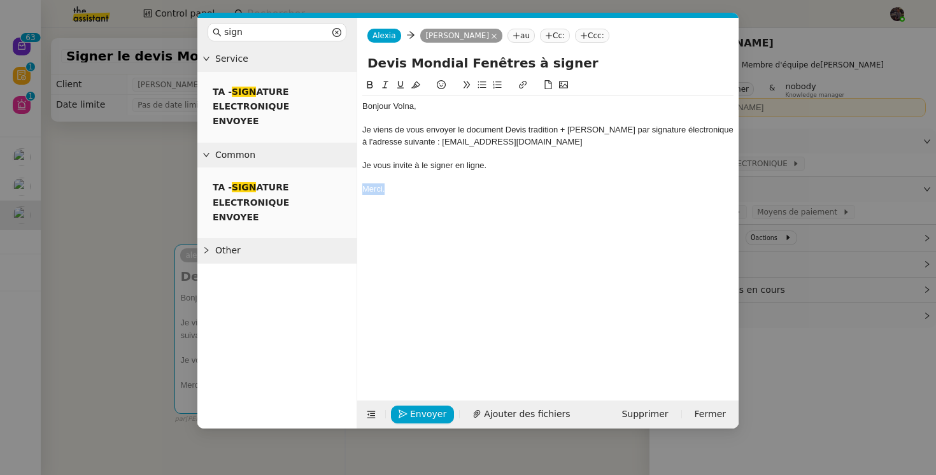
click at [371, 193] on div "Merci." at bounding box center [547, 188] width 371 height 11
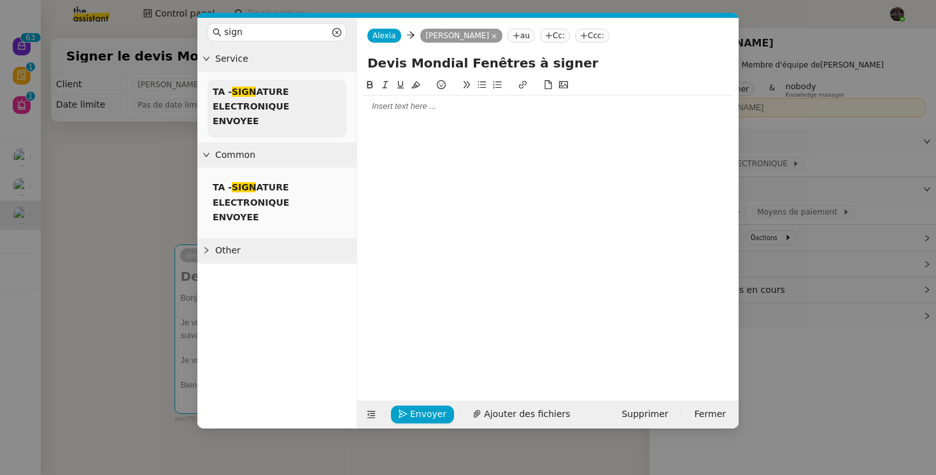
click at [266, 88] on span "TA - SIGN ATURE ELECTRONIQUE ENVOYEE" at bounding box center [251, 107] width 76 height 40
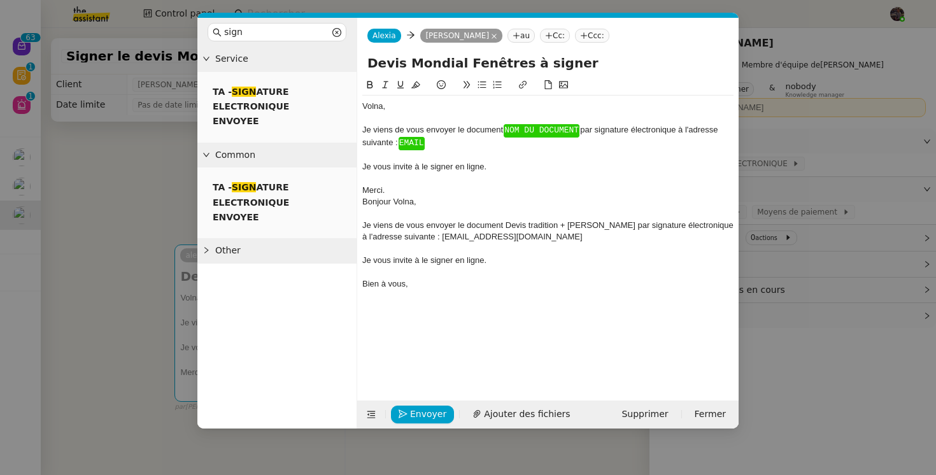
click at [491, 190] on div "Merci." at bounding box center [547, 190] width 371 height 11
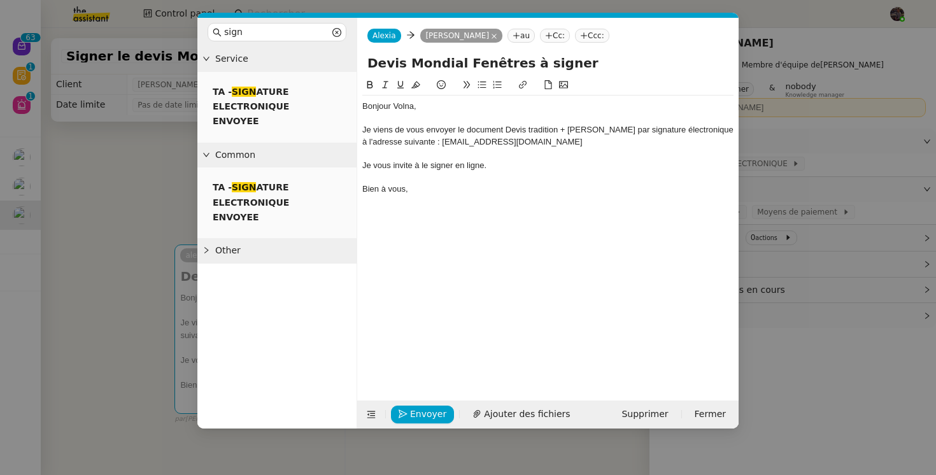
click at [476, 269] on div "﻿Bonjour Volna﻿, Je viens de vous envoyer le document Devis tradition + hausman…" at bounding box center [547, 229] width 371 height 303
click at [396, 164] on div "Je vous invite à le signer en ligne." at bounding box center [547, 165] width 371 height 11
click at [410, 406] on button "Envoyer" at bounding box center [422, 415] width 63 height 18
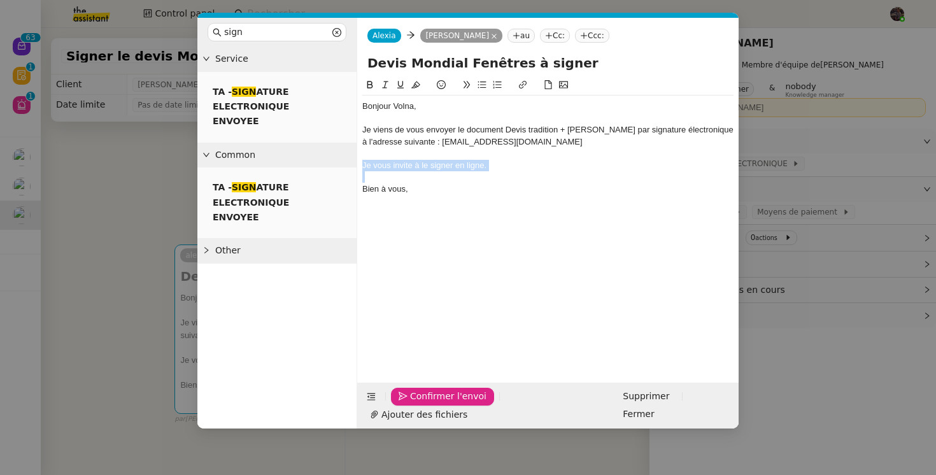
click at [410, 406] on button "Confirmer l'envoi" at bounding box center [442, 397] width 103 height 18
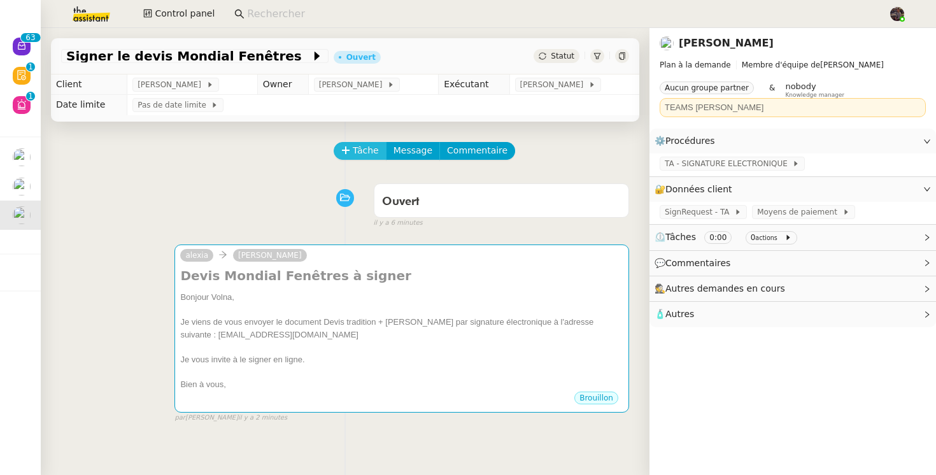
click at [360, 156] on span "Tâche" at bounding box center [366, 150] width 26 height 15
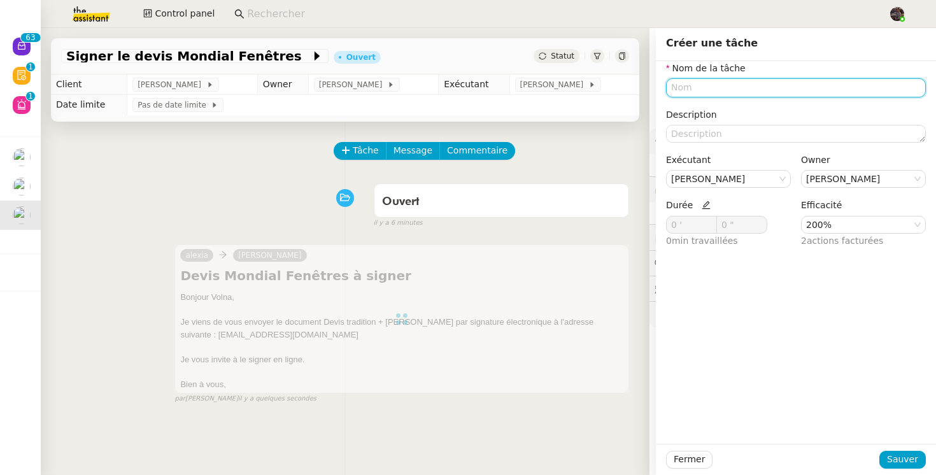
click at [717, 94] on input "text" at bounding box center [796, 87] width 260 height 18
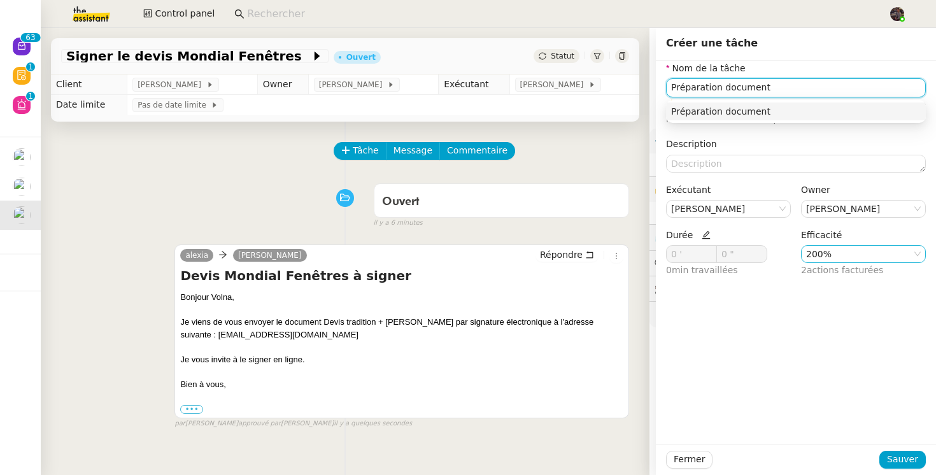
type input "Préparation document"
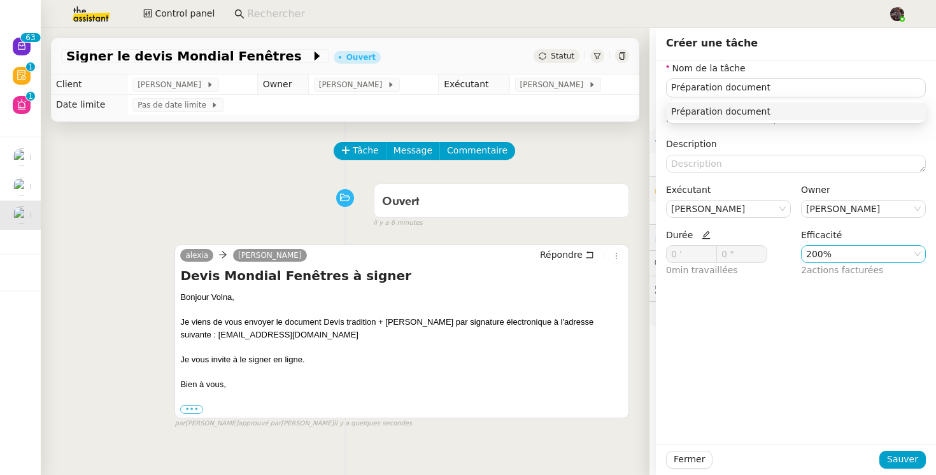
click at [824, 257] on nz-select-item "200%" at bounding box center [863, 254] width 115 height 17
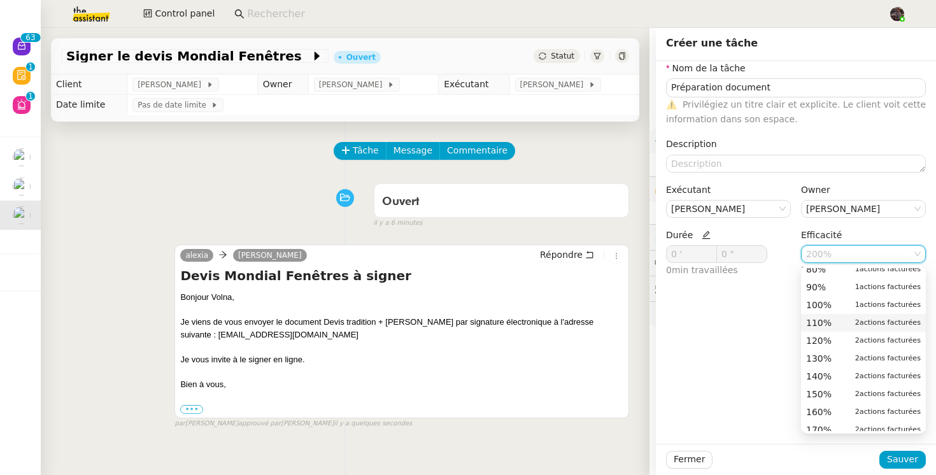
scroll to position [150, 0]
click at [828, 271] on div "80% 1 actions facturées" at bounding box center [863, 269] width 115 height 11
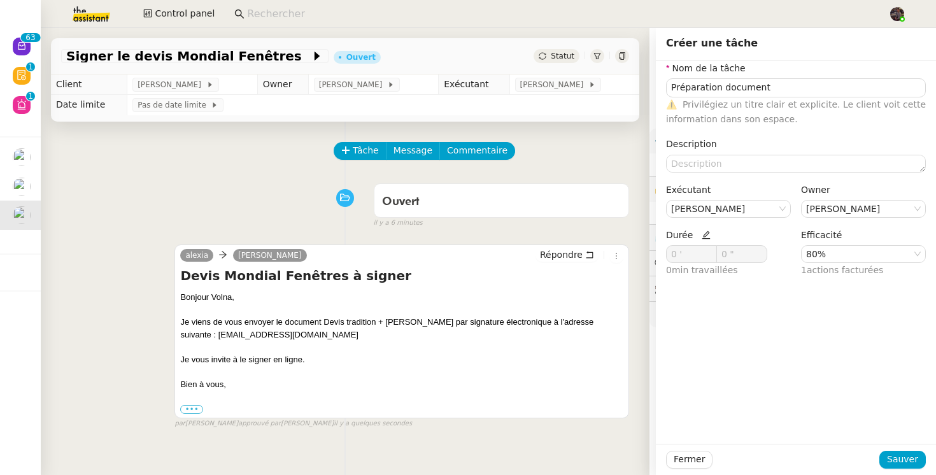
click at [704, 234] on icon at bounding box center [706, 235] width 8 height 8
drag, startPoint x: 687, startPoint y: 257, endPoint x: 647, endPoint y: 257, distance: 40.1
click at [647, 257] on app-ticket "Signer le devis Mondial Fenêtres Ouvert Statut Client Volna Zylberberg Owner Be…" at bounding box center [488, 251] width 895 height 447
type input "6 '"
click at [922, 460] on button "Sauver" at bounding box center [902, 460] width 46 height 18
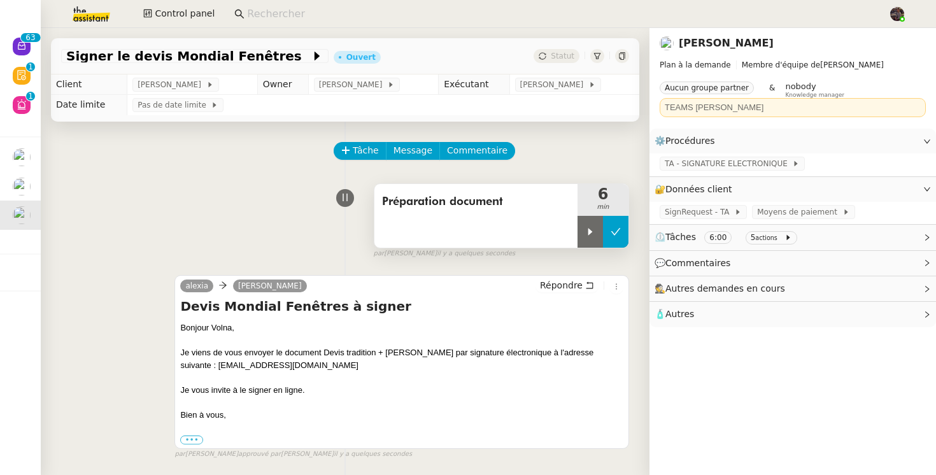
click at [622, 221] on button at bounding box center [615, 232] width 25 height 32
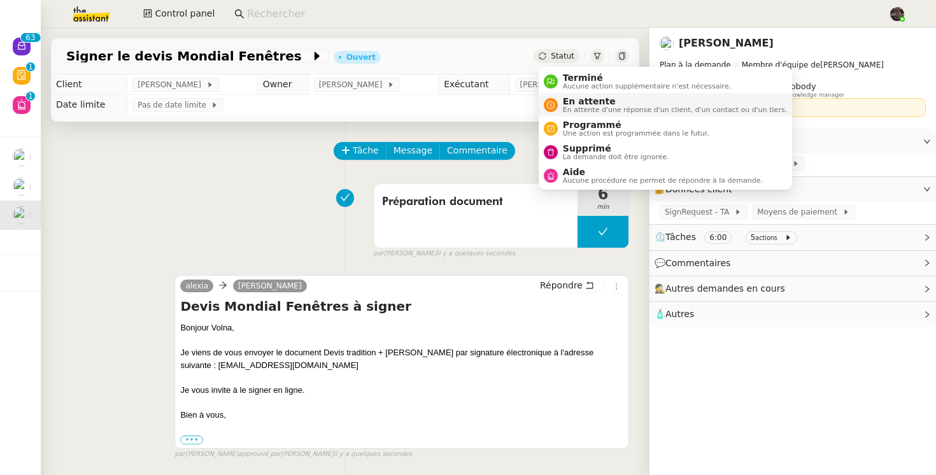
click at [567, 96] on span "En attente" at bounding box center [675, 101] width 224 height 10
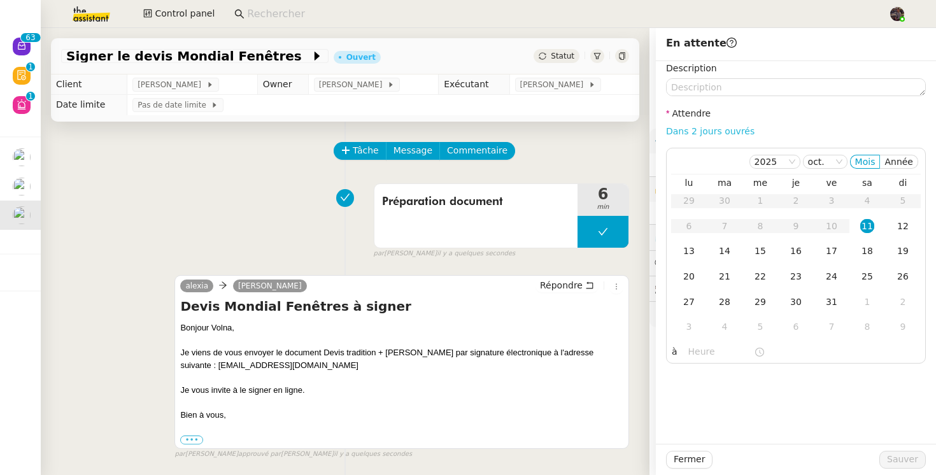
click at [727, 131] on link "Dans 2 jours ouvrés" at bounding box center [710, 131] width 89 height 10
type input "07:00"
click at [904, 457] on span "Sauver" at bounding box center [902, 459] width 31 height 15
